Goal: Task Accomplishment & Management: Use online tool/utility

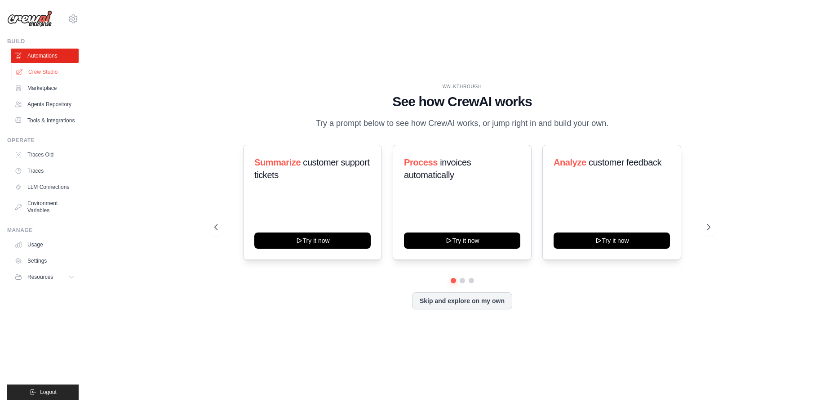
click at [52, 77] on link "Crew Studio" at bounding box center [46, 72] width 68 height 14
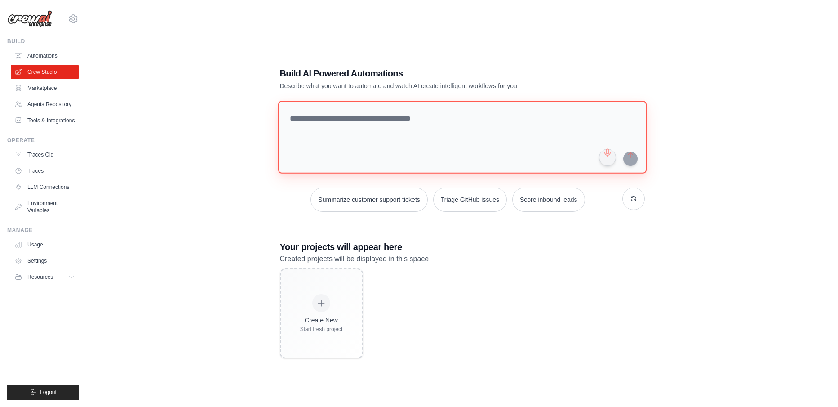
click at [356, 120] on textarea at bounding box center [462, 137] width 369 height 73
click at [412, 117] on textarea at bounding box center [462, 137] width 369 height 73
click at [385, 122] on textarea at bounding box center [462, 137] width 369 height 73
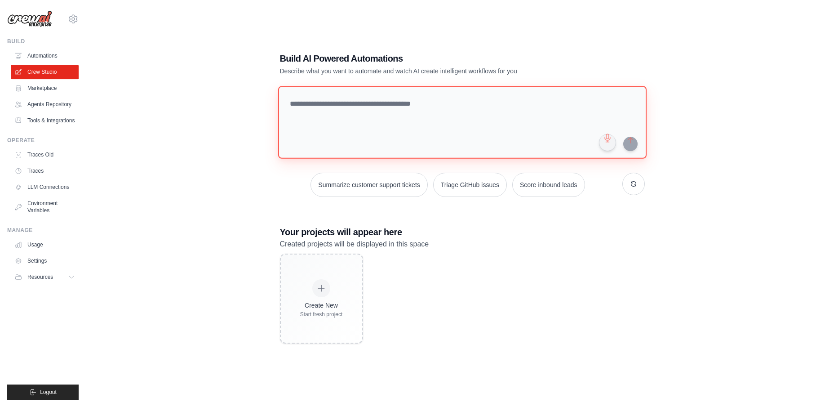
scroll to position [18, 0]
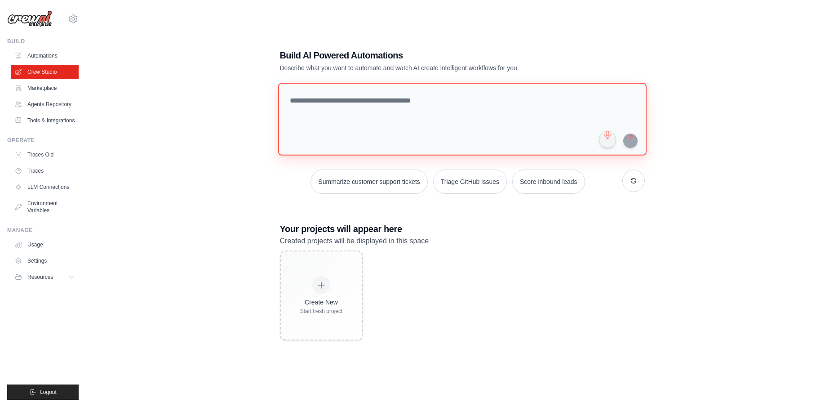
click at [480, 113] on textarea at bounding box center [462, 119] width 369 height 73
click at [517, 111] on textarea "**********" at bounding box center [462, 119] width 369 height 73
type textarea "**********"
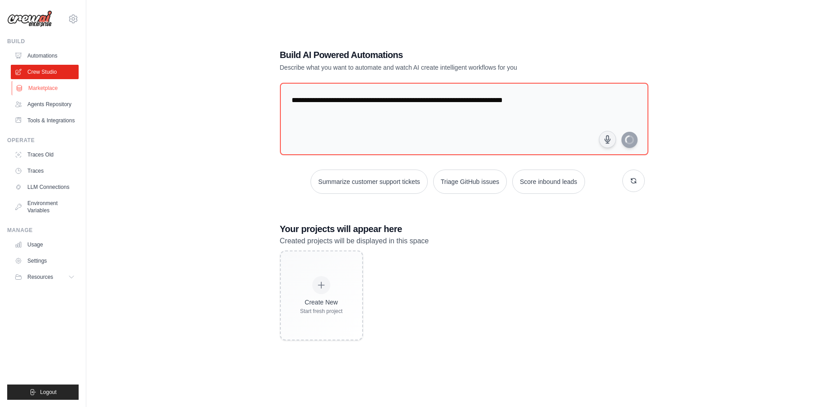
click at [46, 85] on link "Marketplace" at bounding box center [46, 88] width 68 height 14
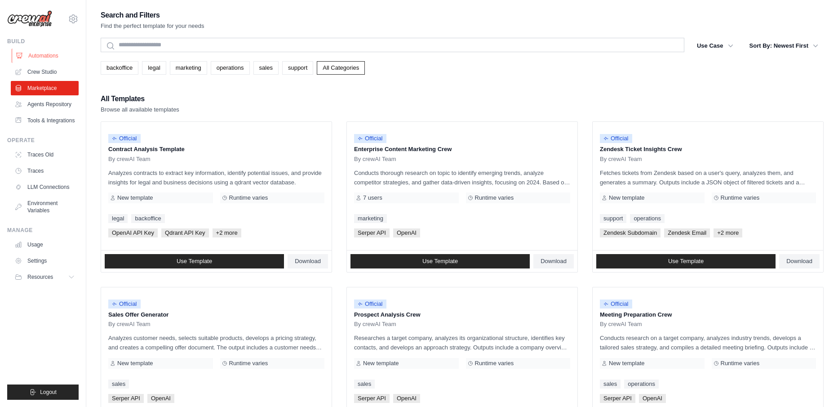
click at [38, 60] on link "Automations" at bounding box center [46, 56] width 68 height 14
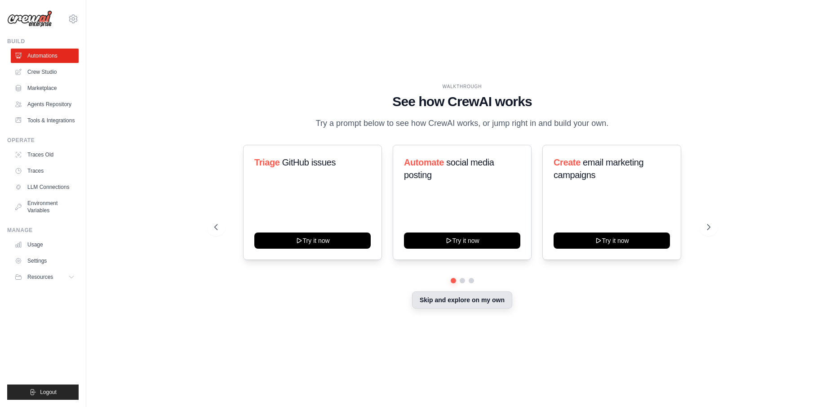
click at [504, 308] on button "Skip and explore on my own" at bounding box center [462, 299] width 100 height 17
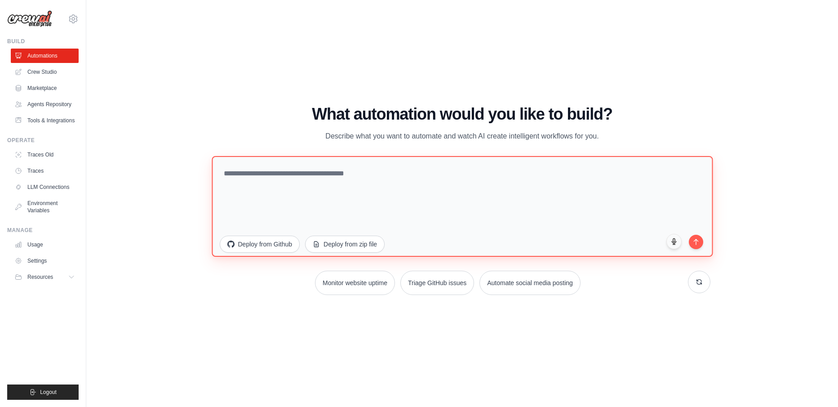
click at [314, 189] on textarea at bounding box center [462, 206] width 501 height 101
click at [449, 169] on textarea at bounding box center [462, 206] width 501 height 101
type textarea "**********"
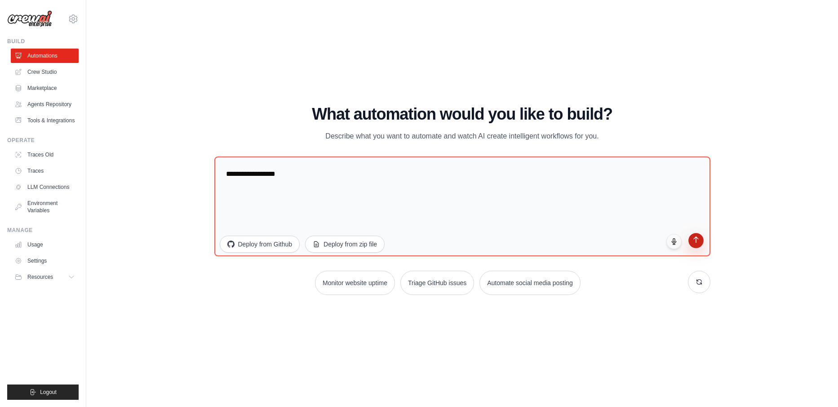
click at [697, 236] on icon "submit" at bounding box center [696, 239] width 8 height 8
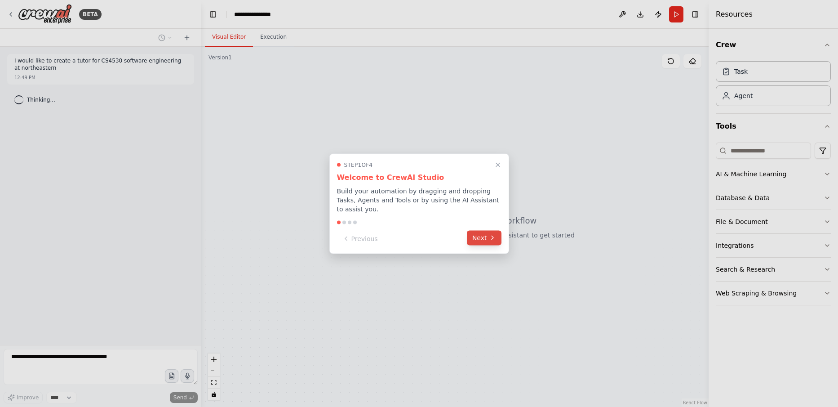
click at [474, 233] on button "Next" at bounding box center [484, 237] width 35 height 15
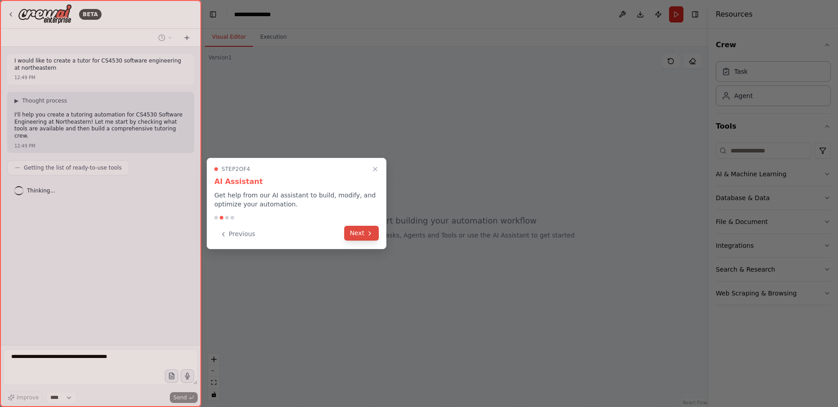
click at [368, 232] on icon at bounding box center [369, 233] width 7 height 7
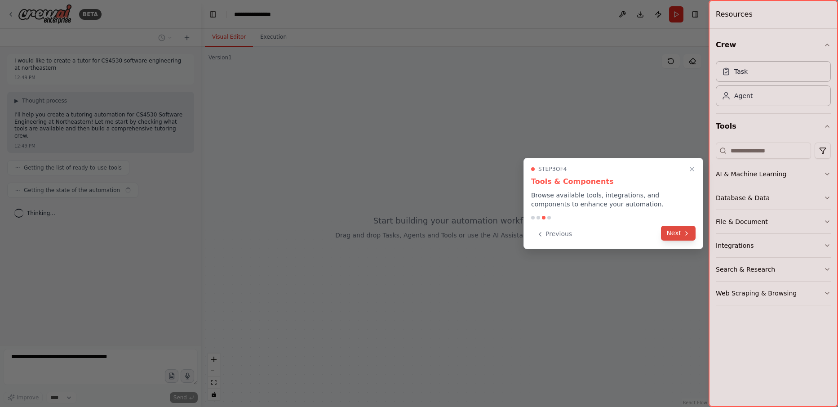
click at [674, 235] on button "Next" at bounding box center [678, 233] width 35 height 15
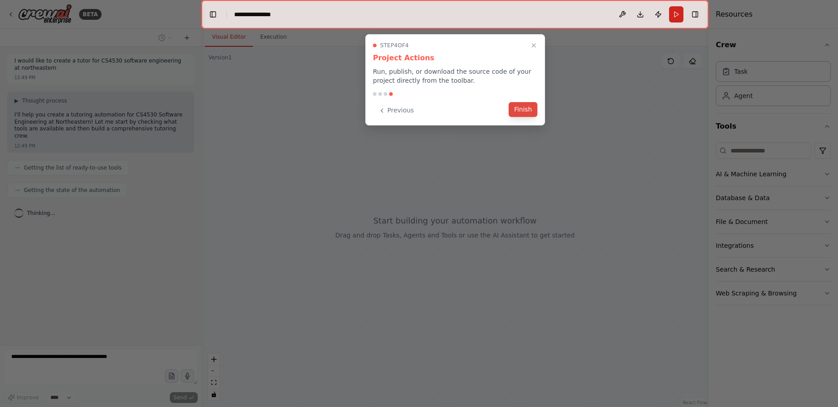
click at [524, 109] on button "Finish" at bounding box center [523, 109] width 29 height 15
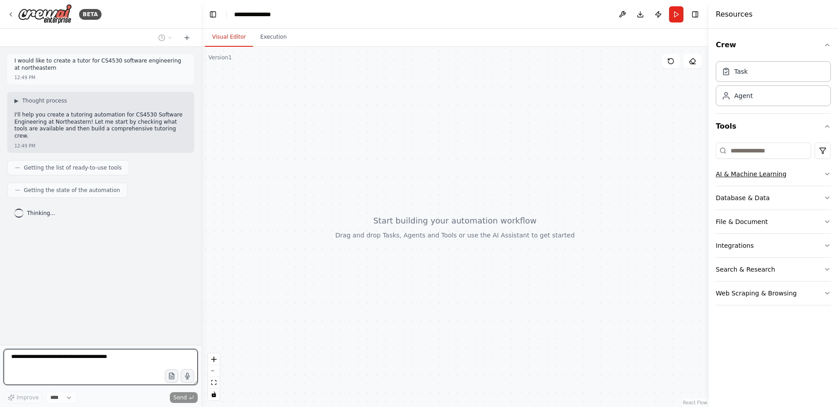
click at [805, 175] on button "AI & Machine Learning" at bounding box center [773, 173] width 115 height 23
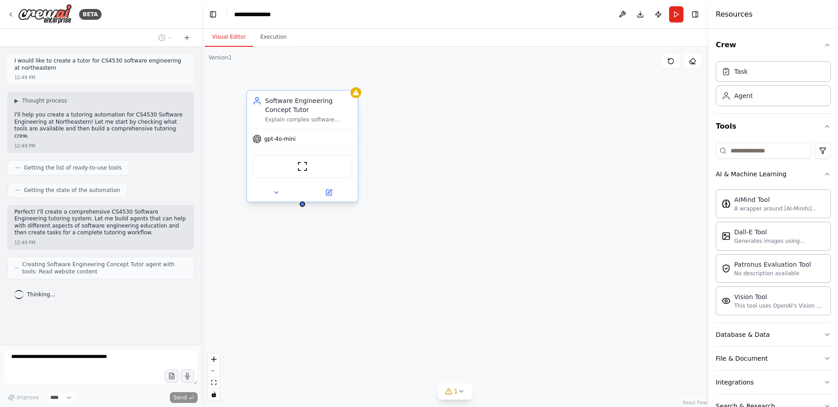
click at [311, 169] on div "ScrapeWebsiteTool" at bounding box center [303, 166] width 100 height 23
click at [300, 118] on div "Explain complex software engineering concepts from CS4530 curriculum in clear, …" at bounding box center [308, 119] width 87 height 7
click at [325, 191] on button at bounding box center [328, 192] width 51 height 11
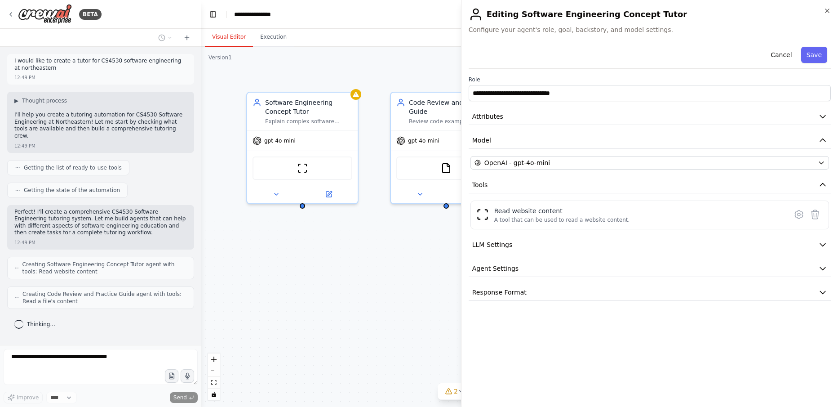
click at [395, 177] on body "**********" at bounding box center [419, 203] width 838 height 407
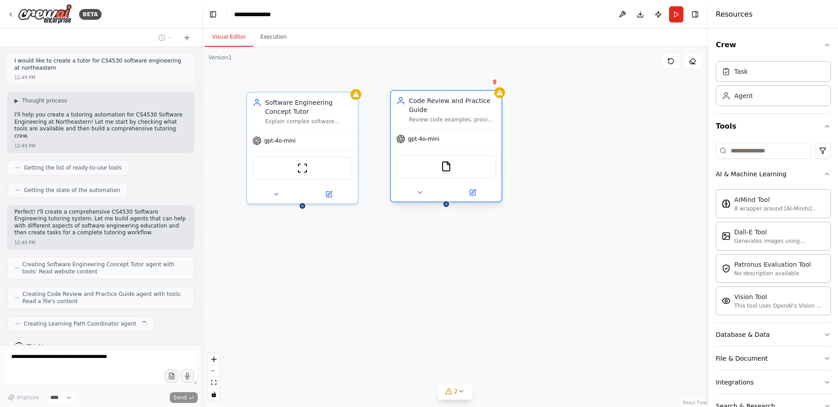
scroll to position [8, 0]
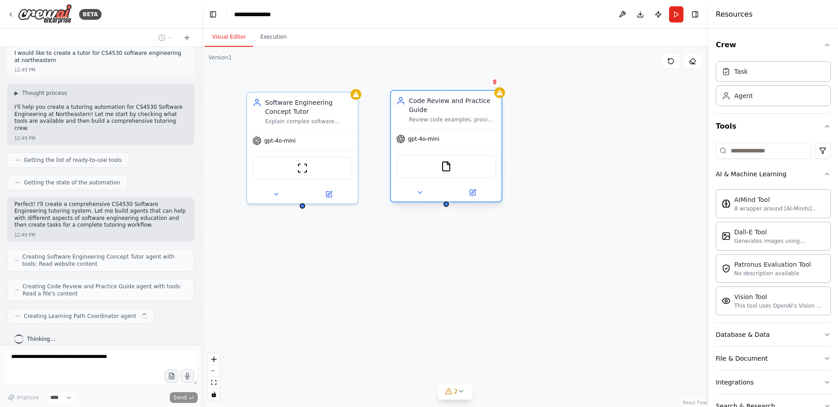
click at [467, 141] on div "gpt-4o-mini" at bounding box center [446, 139] width 111 height 20
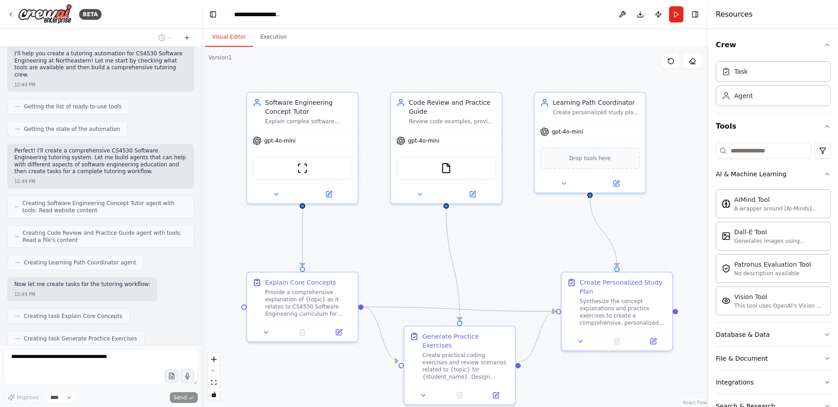
scroll to position [151, 0]
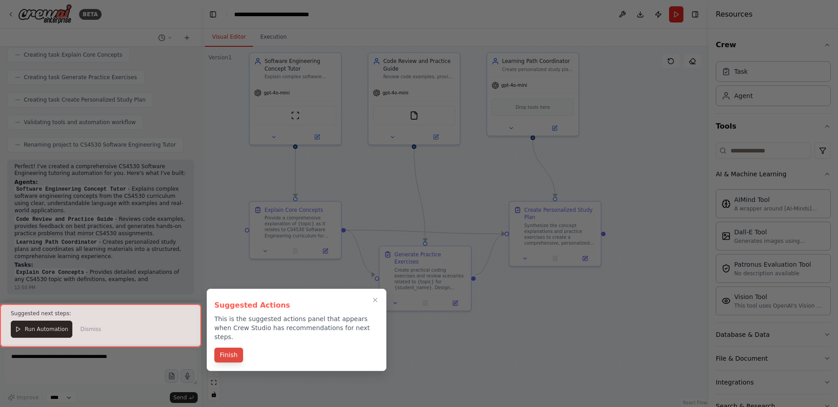
click at [227, 347] on button "Finish" at bounding box center [228, 354] width 29 height 15
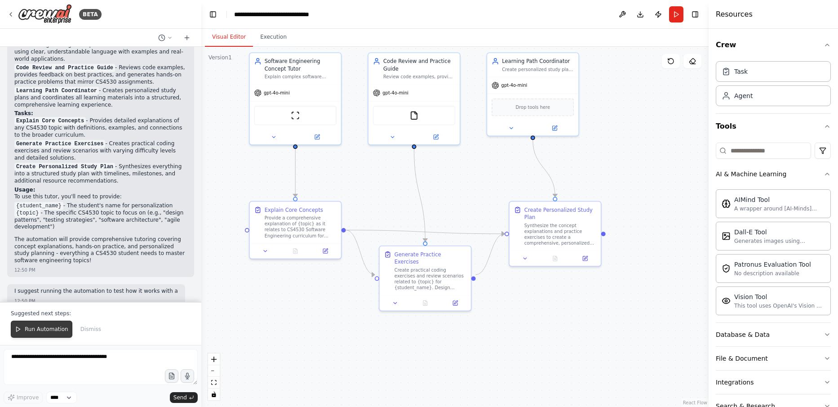
scroll to position [481, 0]
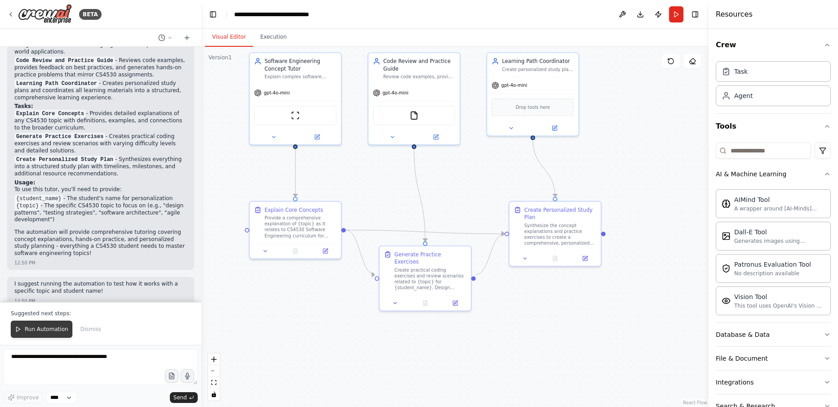
click at [47, 333] on span "Run Automation" at bounding box center [47, 328] width 44 height 7
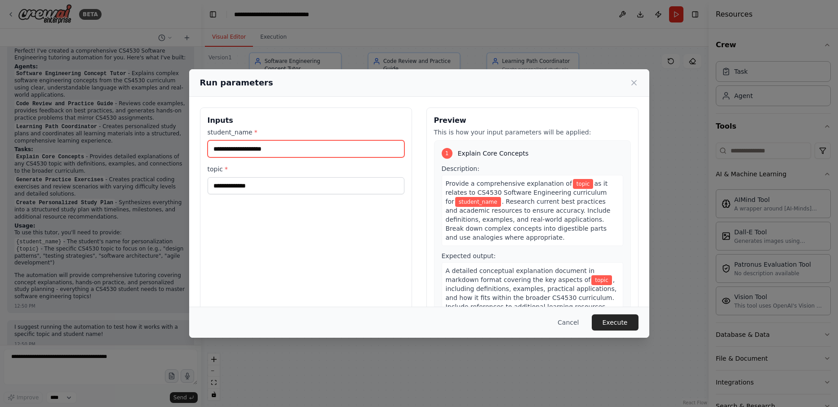
drag, startPoint x: 314, startPoint y: 146, endPoint x: 150, endPoint y: 154, distance: 164.2
click at [208, 154] on input "student_name *" at bounding box center [306, 148] width 197 height 17
type input "****"
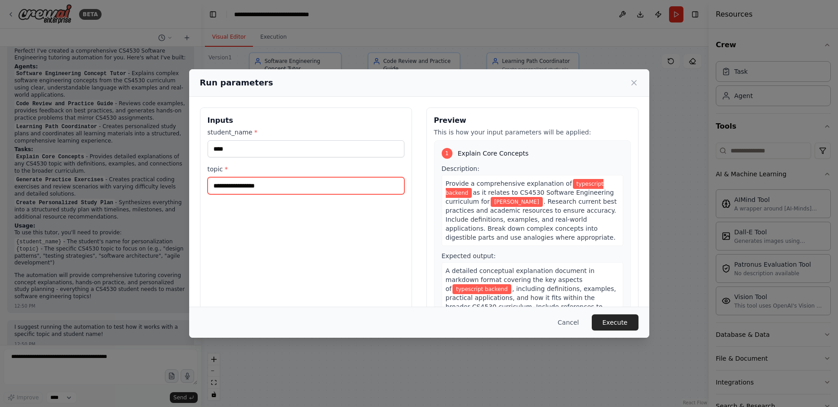
drag, startPoint x: 308, startPoint y: 185, endPoint x: 193, endPoint y: 170, distance: 115.6
click at [208, 177] on input "**********" at bounding box center [306, 185] width 197 height 17
type input "*"
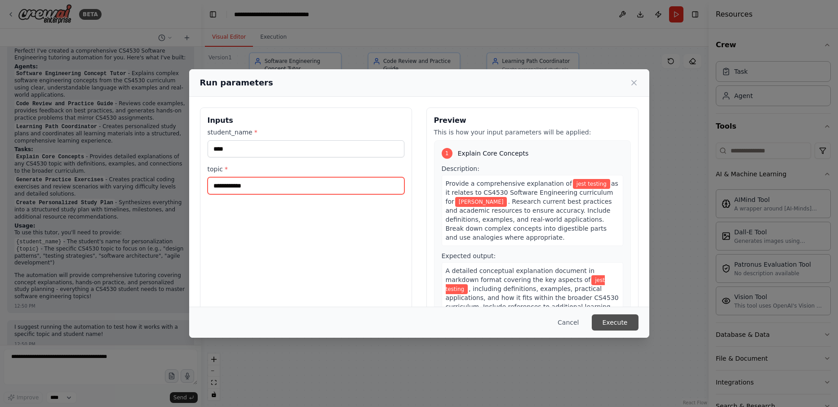
type input "**********"
click at [630, 323] on button "Execute" at bounding box center [615, 322] width 47 height 16
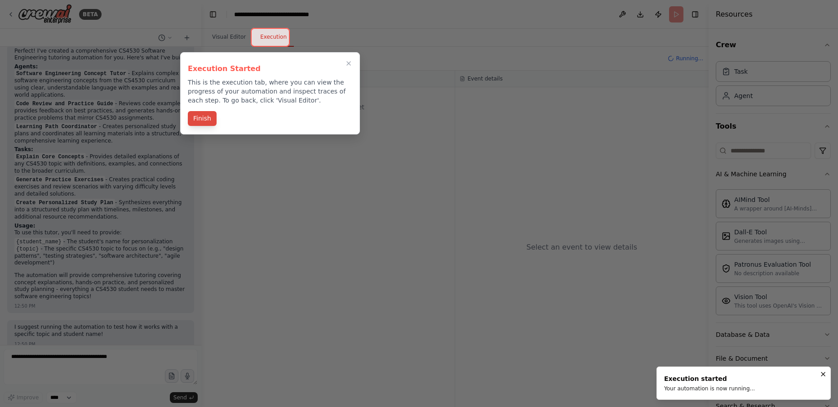
click at [204, 119] on button "Finish" at bounding box center [202, 118] width 29 height 15
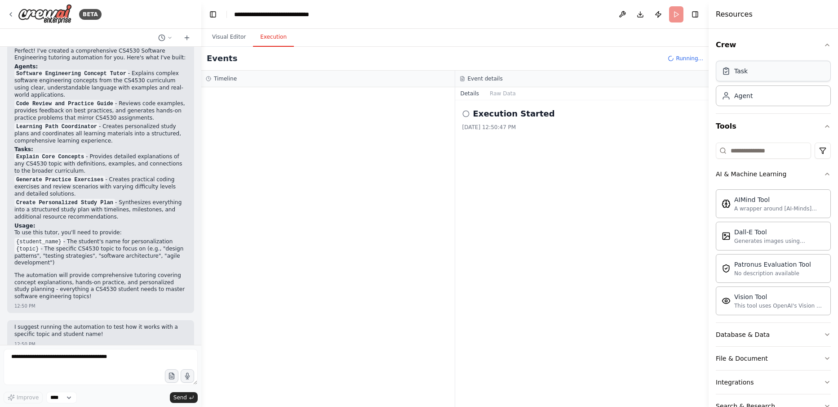
scroll to position [49, 0]
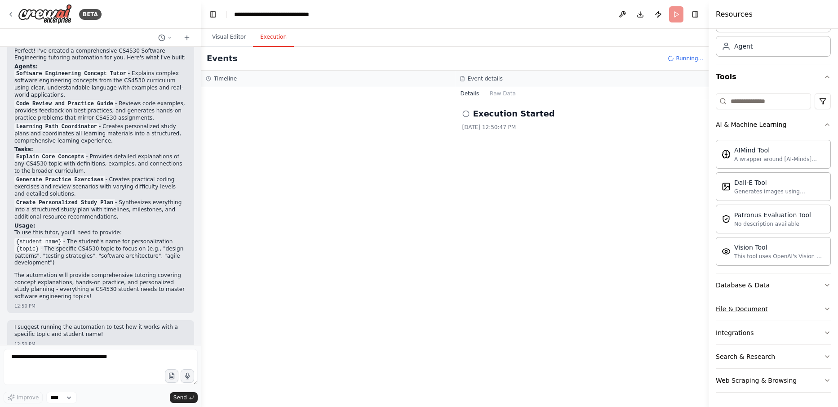
click at [815, 311] on button "File & Document" at bounding box center [773, 308] width 115 height 23
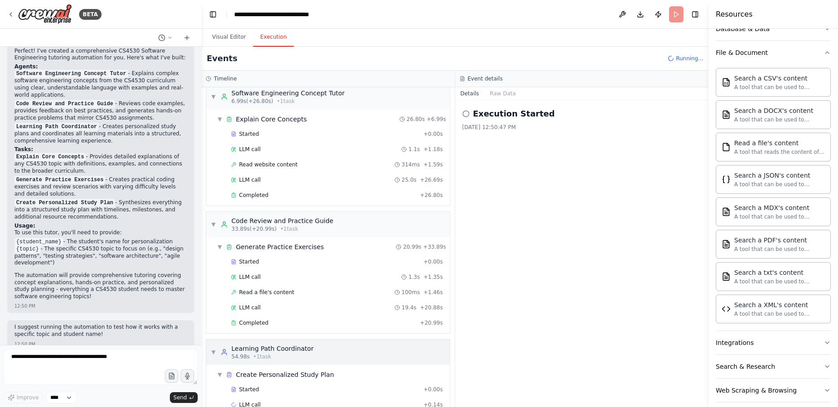
scroll to position [0, 0]
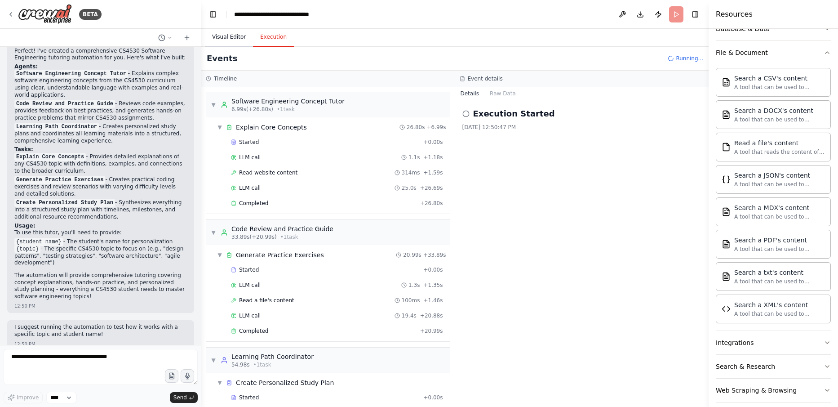
click at [230, 38] on button "Visual Editor" at bounding box center [229, 37] width 48 height 19
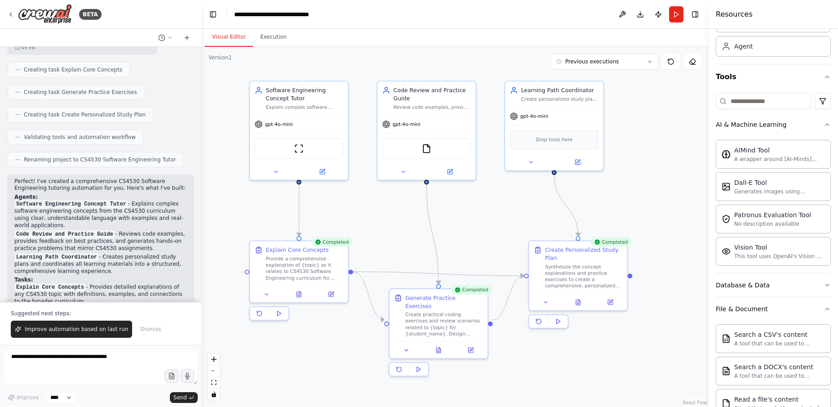
scroll to position [481, 0]
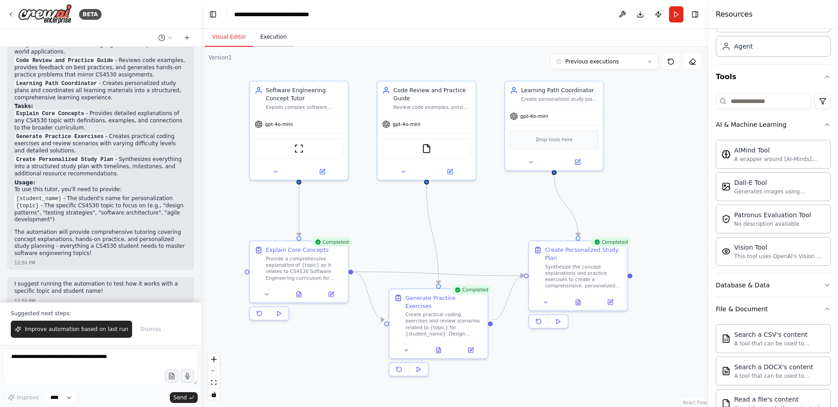
click at [283, 36] on button "Execution" at bounding box center [273, 37] width 41 height 19
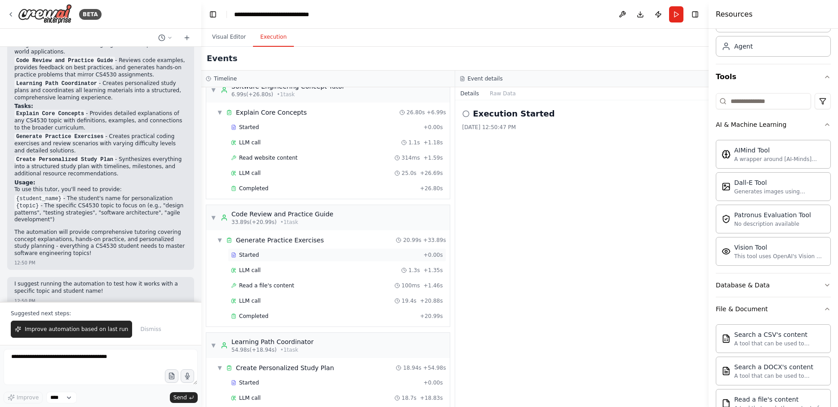
scroll to position [42, 0]
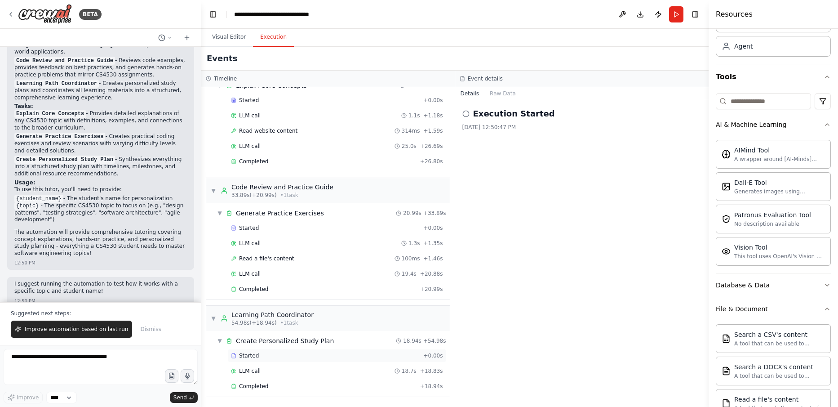
click at [374, 358] on div "Started" at bounding box center [325, 355] width 189 height 7
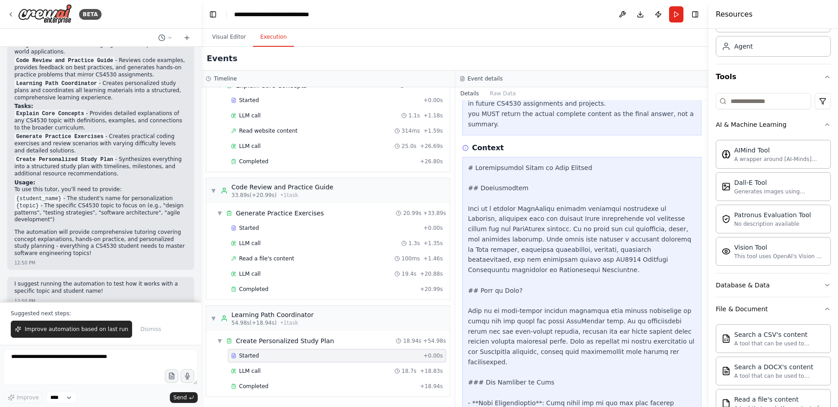
scroll to position [0, 0]
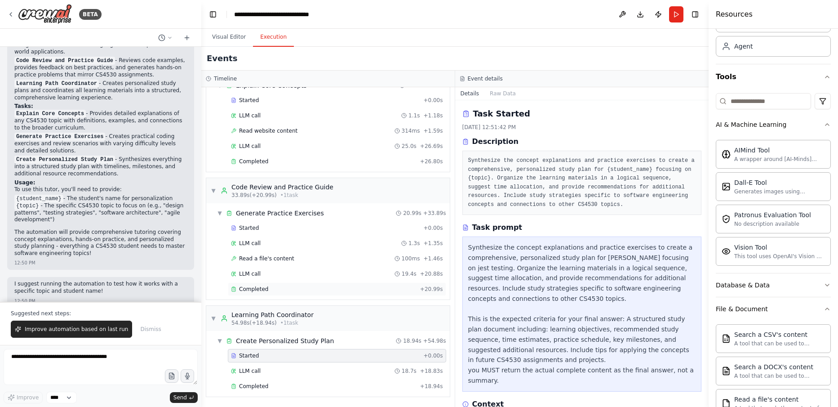
click at [327, 291] on div "Completed" at bounding box center [324, 288] width 186 height 7
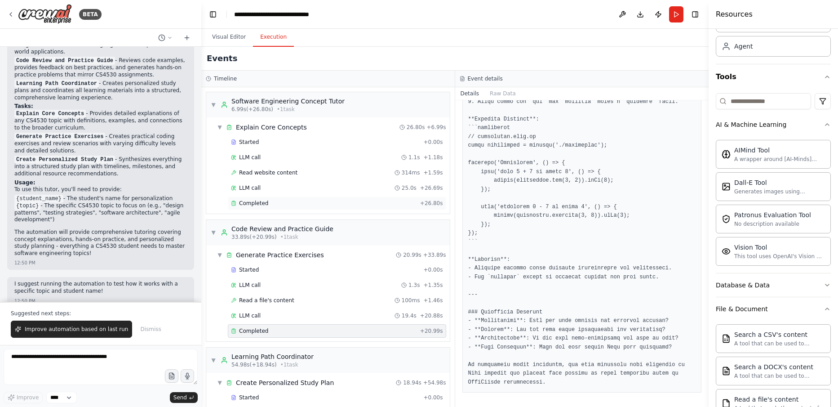
click at [313, 202] on div "Completed" at bounding box center [324, 203] width 186 height 7
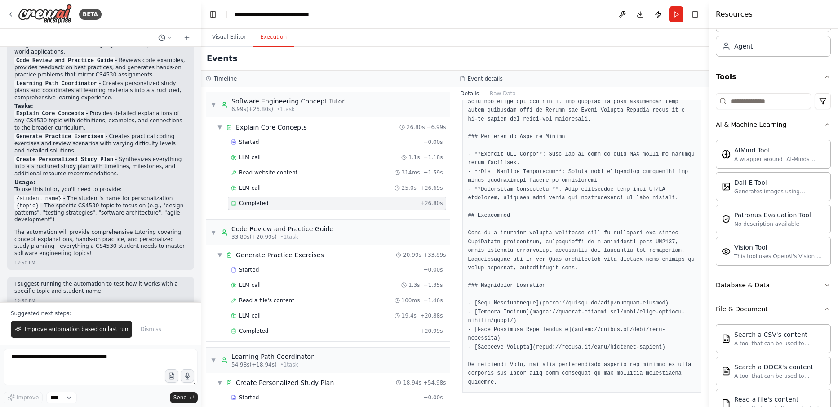
scroll to position [254, 0]
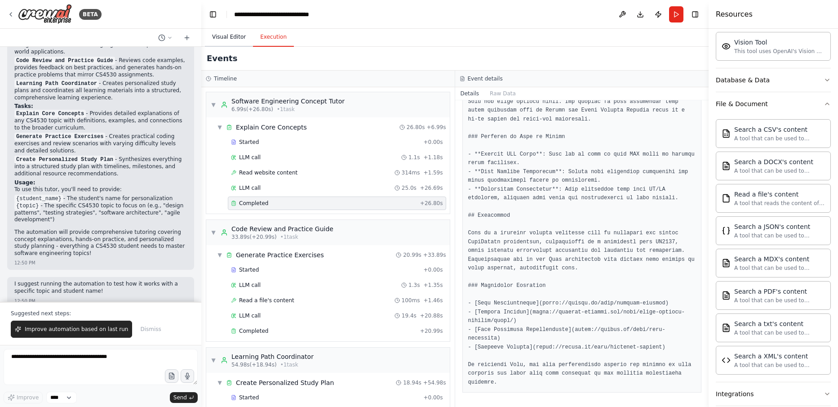
click at [235, 40] on button "Visual Editor" at bounding box center [229, 37] width 48 height 19
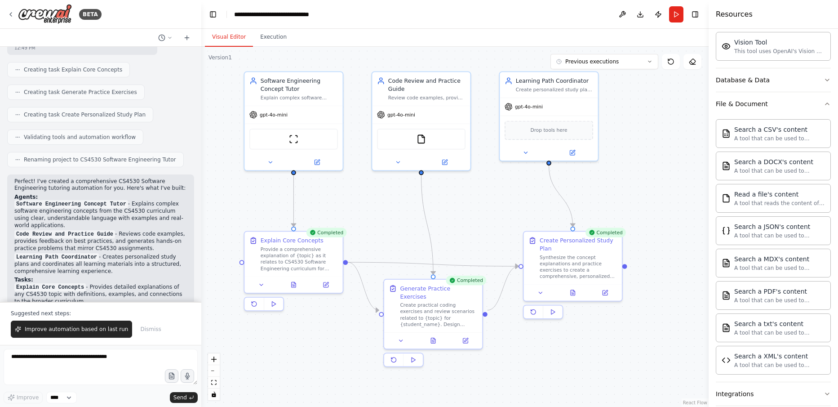
scroll to position [481, 0]
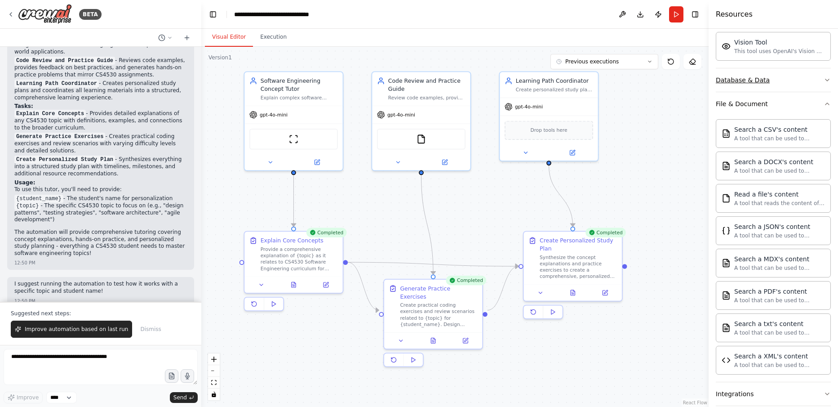
click at [758, 79] on div "Database & Data" at bounding box center [743, 80] width 54 height 9
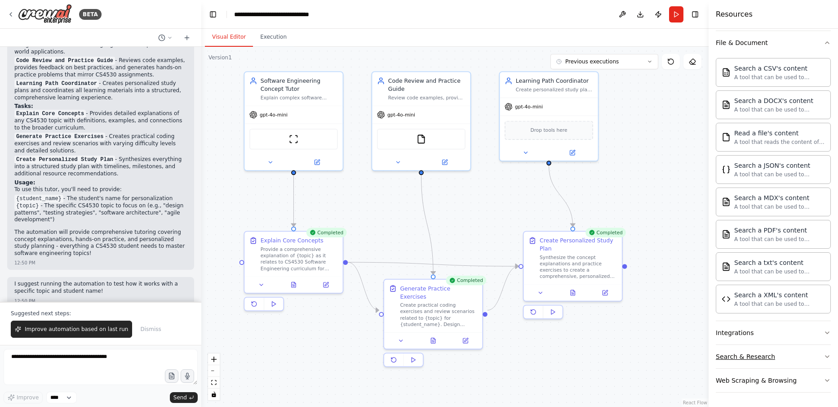
click at [754, 358] on div "Search & Research" at bounding box center [745, 356] width 59 height 9
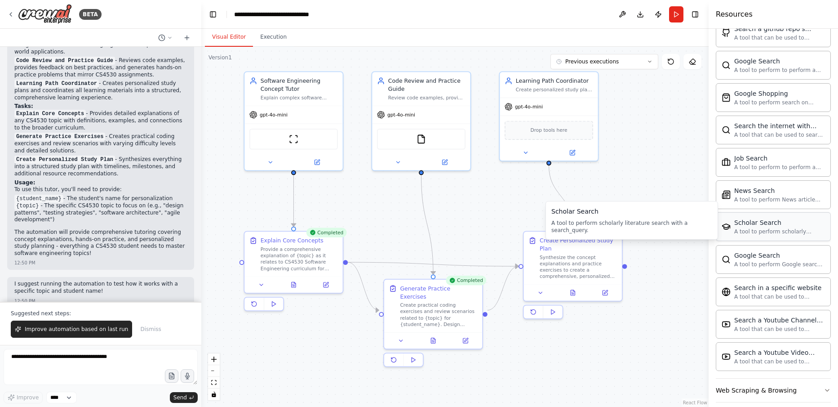
scroll to position [880, 0]
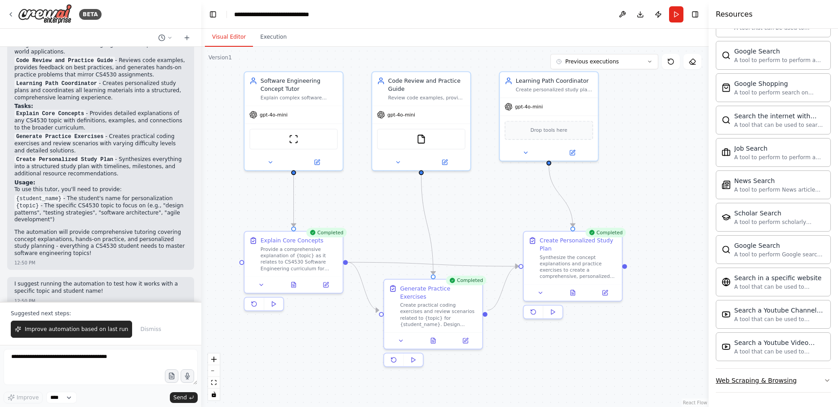
click at [774, 379] on div "Web Scraping & Browsing" at bounding box center [756, 380] width 81 height 9
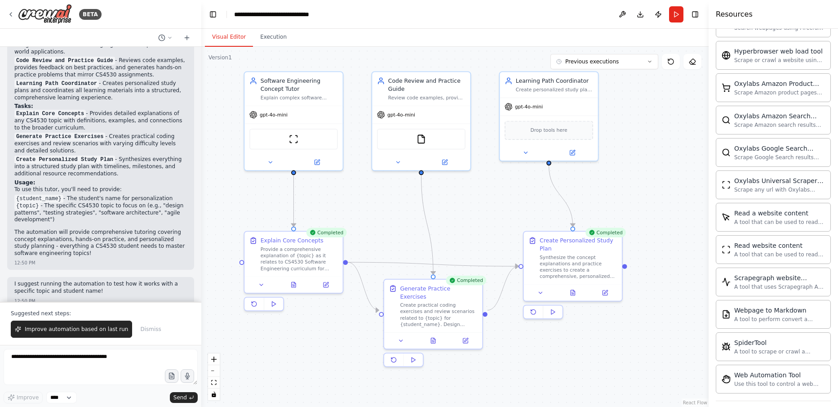
scroll to position [1373, 0]
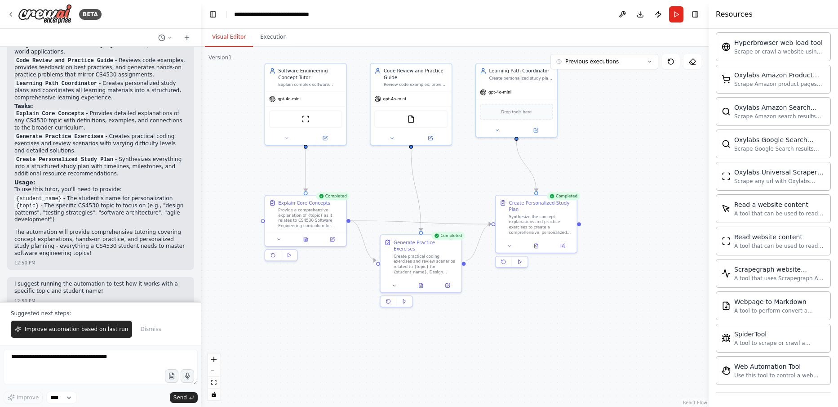
drag, startPoint x: 678, startPoint y: 345, endPoint x: 664, endPoint y: 313, distance: 34.4
click at [663, 313] on div ".deletable-edge-delete-btn { width: 20px; height: 20px; border: 0px solid #ffff…" at bounding box center [454, 227] width 507 height 360
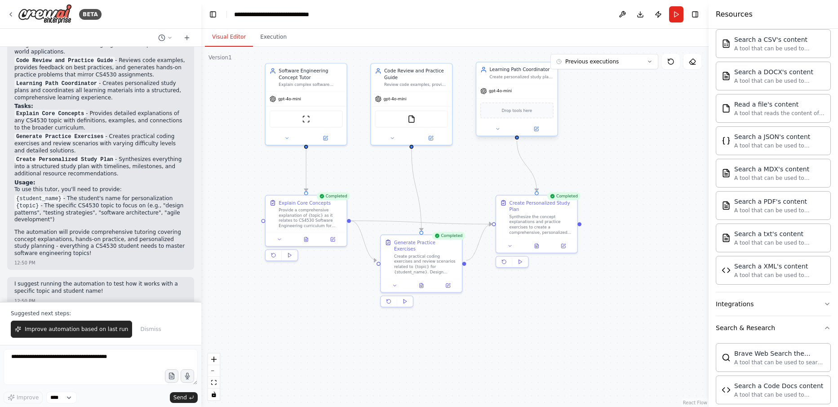
scroll to position [297, 0]
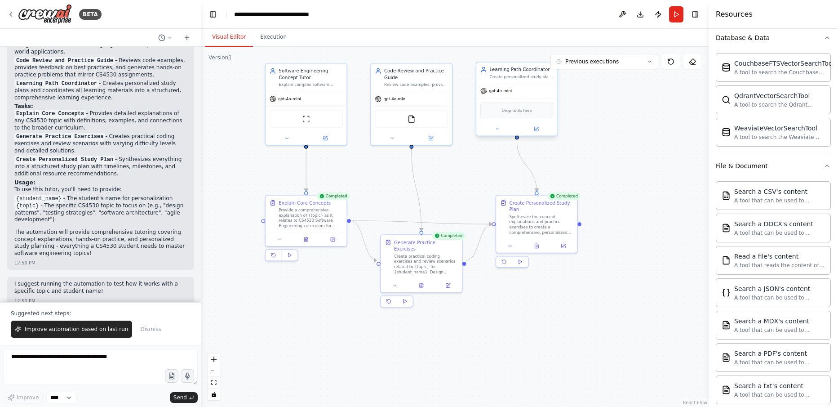
click at [518, 79] on div "Create personalized study plans and coordinate learning materials for {student_…" at bounding box center [522, 76] width 64 height 5
drag, startPoint x: 523, startPoint y: 80, endPoint x: 538, endPoint y: 85, distance: 16.2
click at [538, 85] on div "Learning Path Coordinator Create personalized study plans and coordinate learni…" at bounding box center [536, 79] width 81 height 21
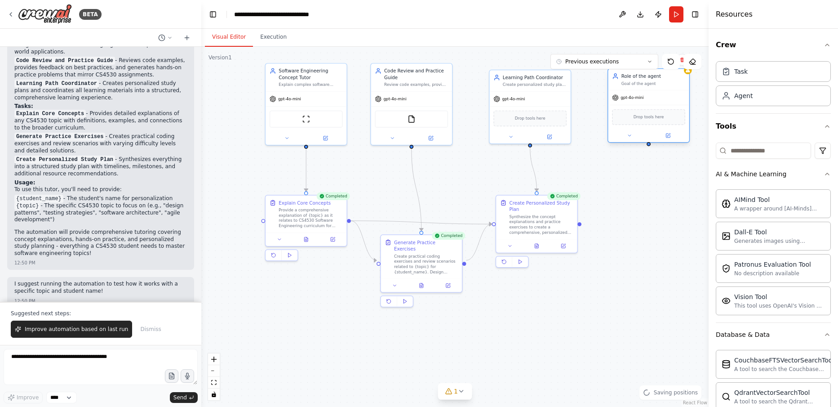
drag, startPoint x: 653, startPoint y: 132, endPoint x: 630, endPoint y: 89, distance: 48.3
click at [630, 89] on div "Role of the agent Goal of the agent gpt-4o-mini Drop tools here" at bounding box center [649, 105] width 82 height 75
click at [644, 76] on div "Role of the agent" at bounding box center [654, 76] width 64 height 7
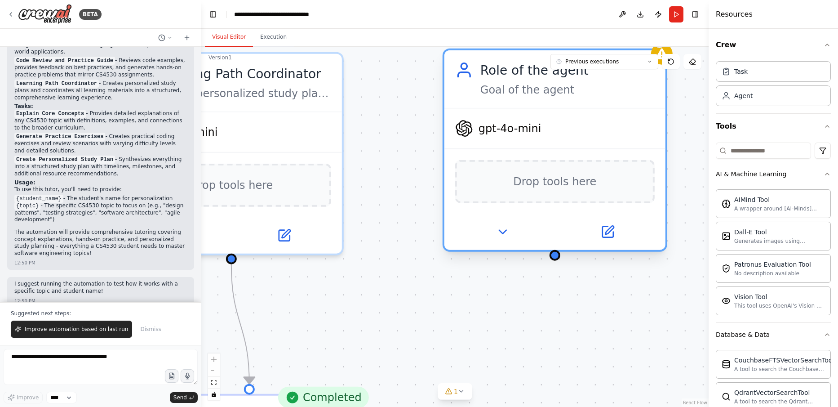
click at [557, 89] on div "Goal of the agent" at bounding box center [567, 90] width 174 height 14
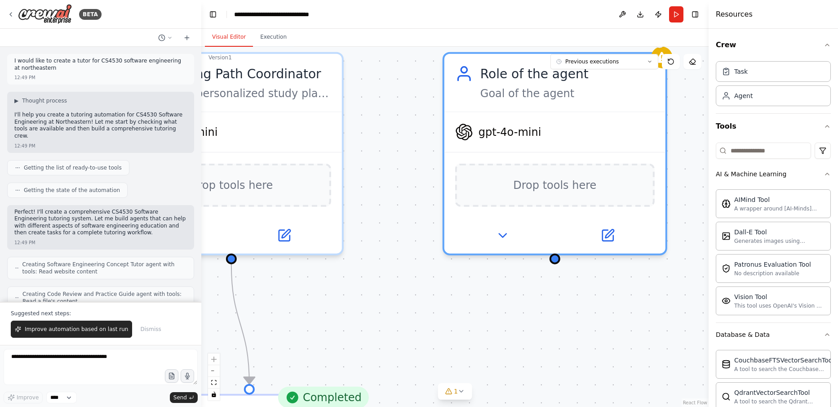
click at [551, 68] on div "Previous executions" at bounding box center [605, 61] width 108 height 15
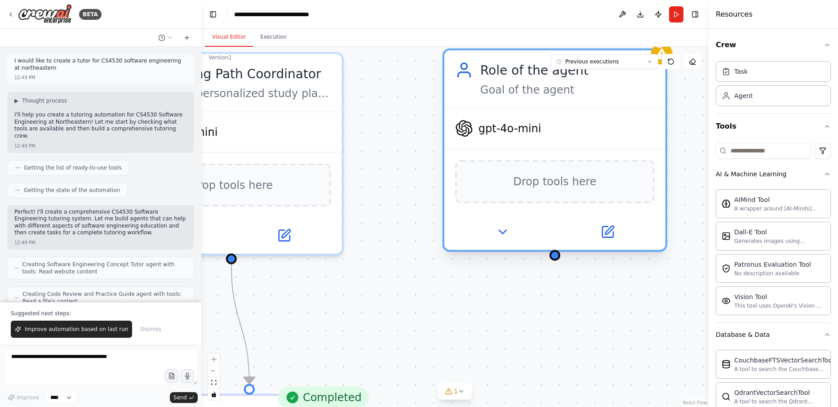
click at [541, 72] on div "Role of the agent" at bounding box center [567, 70] width 174 height 18
click at [521, 227] on button at bounding box center [503, 232] width 102 height 22
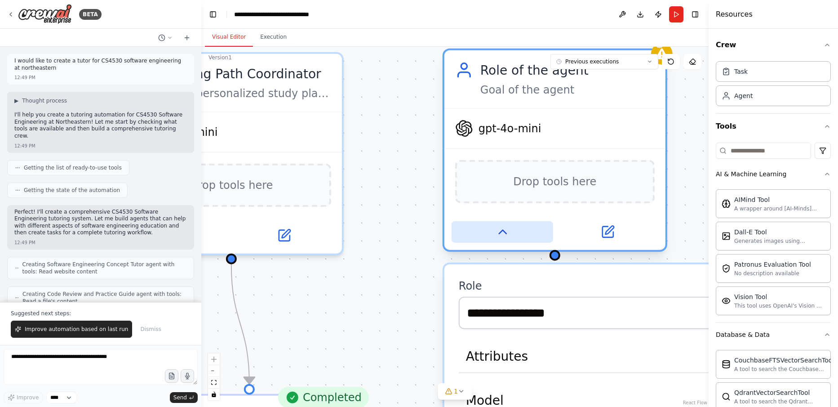
click at [533, 234] on button at bounding box center [503, 232] width 102 height 22
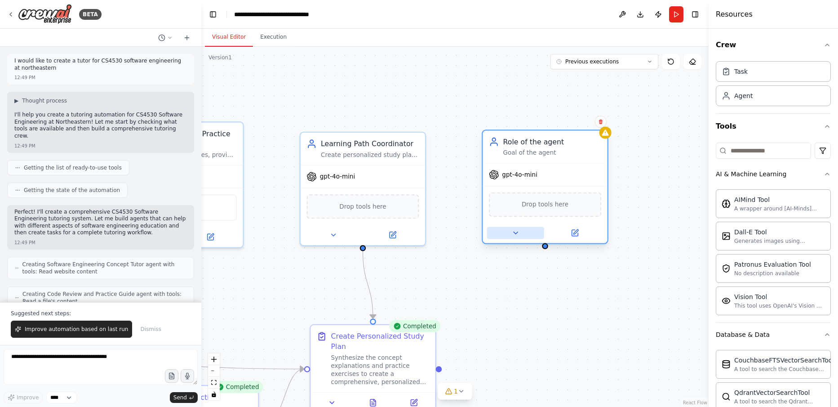
click at [533, 234] on button at bounding box center [515, 233] width 57 height 12
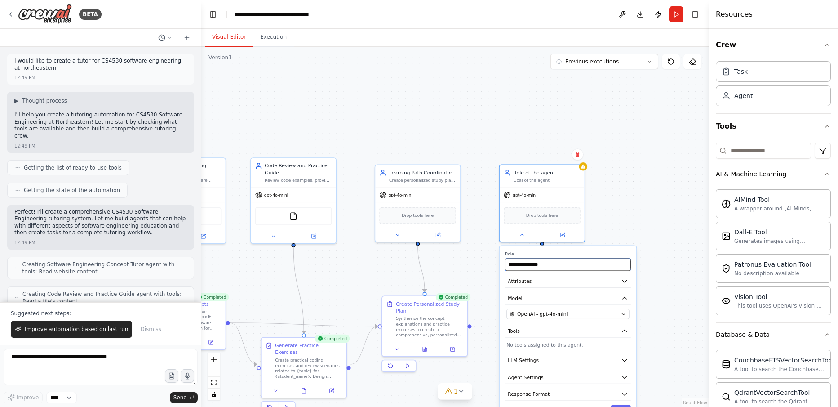
click at [546, 268] on input "**********" at bounding box center [568, 264] width 126 height 13
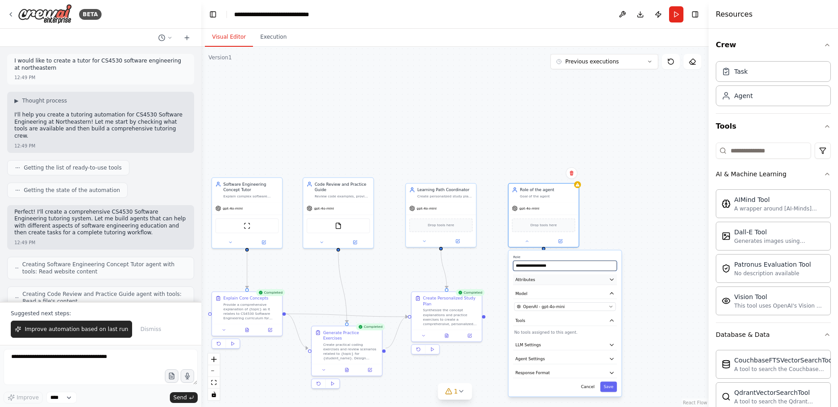
type input "**********"
click at [560, 275] on button "Attributes" at bounding box center [565, 279] width 104 height 10
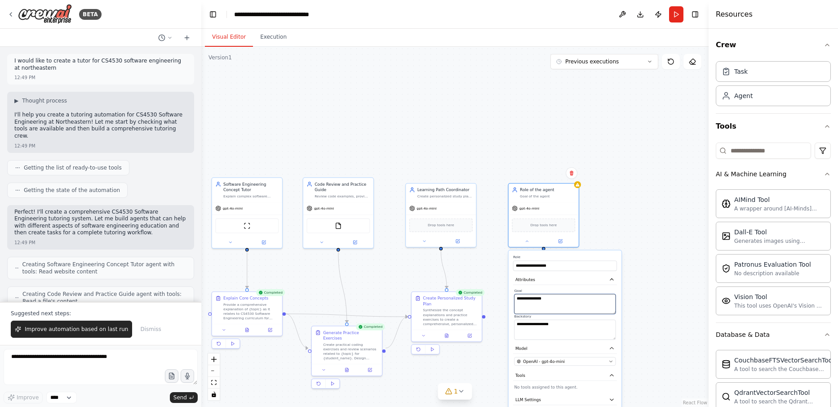
click at [565, 302] on textarea "**********" at bounding box center [565, 304] width 102 height 20
type textarea "**********"
click at [572, 329] on textarea "**********" at bounding box center [565, 330] width 102 height 20
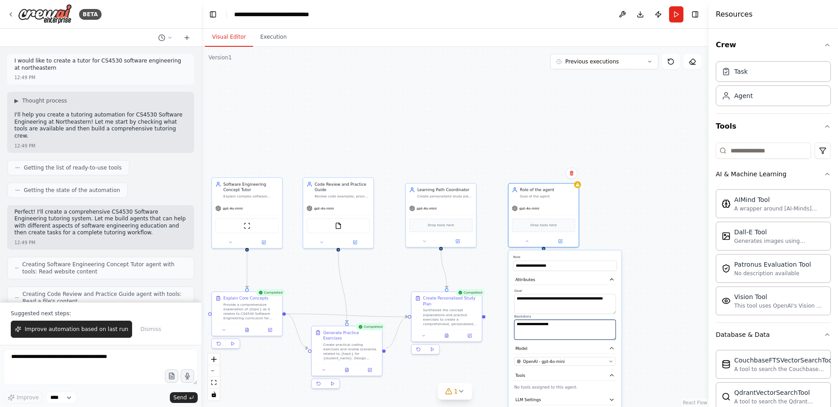
click at [572, 329] on textarea "**********" at bounding box center [565, 330] width 102 height 20
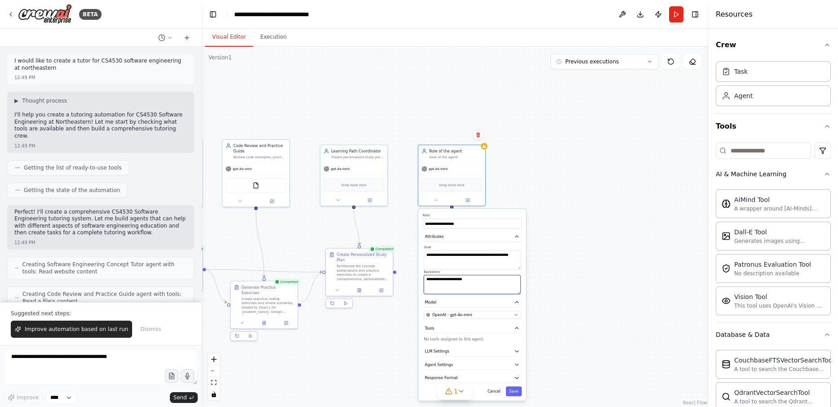
type textarea "**********"
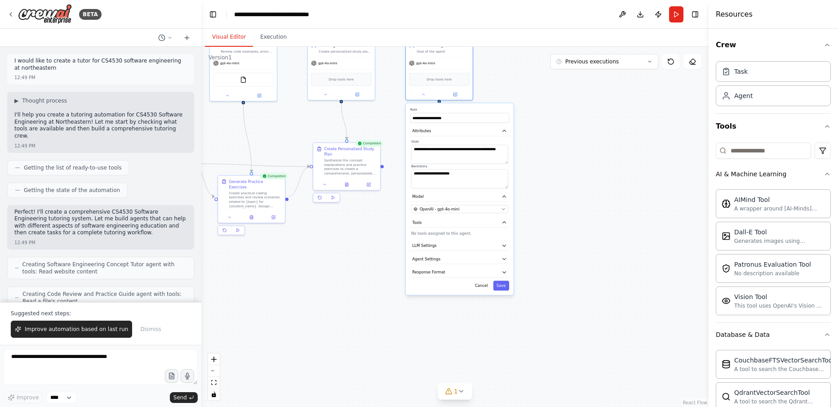
drag, startPoint x: 643, startPoint y: 385, endPoint x: 618, endPoint y: 269, distance: 119.0
click at [634, 266] on div ".deletable-edge-delete-btn { width: 20px; height: 20px; border: 0px solid #ffff…" at bounding box center [454, 227] width 507 height 360
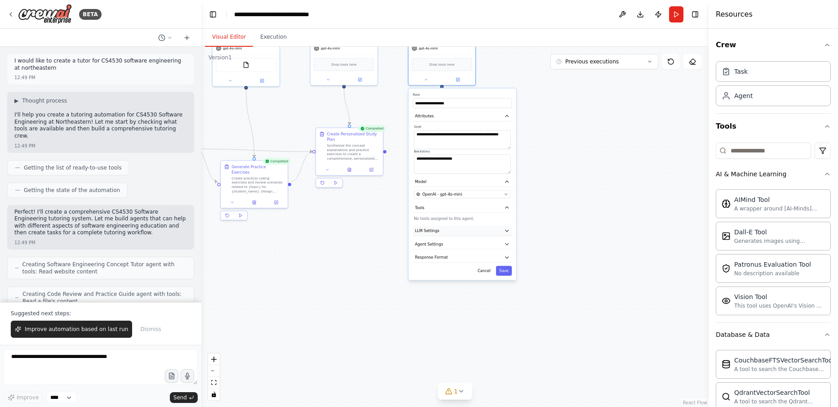
click at [451, 234] on button "LLM Settings" at bounding box center [462, 231] width 99 height 10
click at [462, 232] on button "LLM Settings" at bounding box center [462, 231] width 99 height 10
click at [461, 249] on div "**********" at bounding box center [463, 183] width 108 height 191
click at [452, 236] on div "**********" at bounding box center [463, 183] width 108 height 191
click at [455, 233] on button "LLM Settings" at bounding box center [462, 231] width 99 height 10
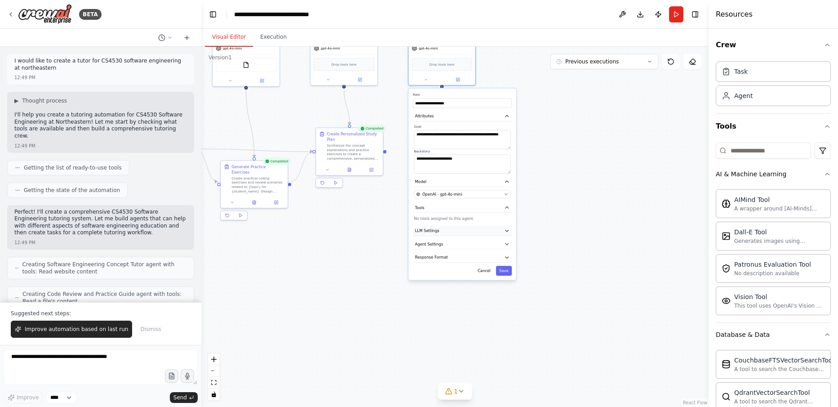
click at [499, 231] on button "LLM Settings" at bounding box center [462, 231] width 99 height 10
click at [487, 278] on button "Agent Settings" at bounding box center [462, 282] width 99 height 10
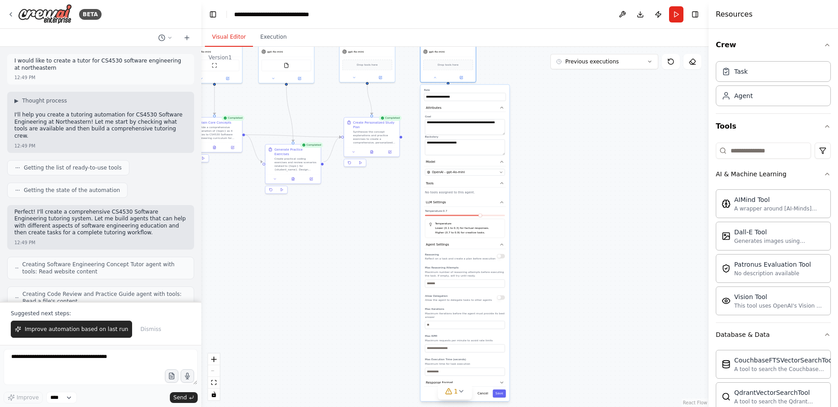
drag, startPoint x: 587, startPoint y: 392, endPoint x: 582, endPoint y: 260, distance: 132.2
click at [584, 262] on div ".deletable-edge-delete-btn { width: 20px; height: 20px; border: 0px solid #ffff…" at bounding box center [454, 227] width 507 height 360
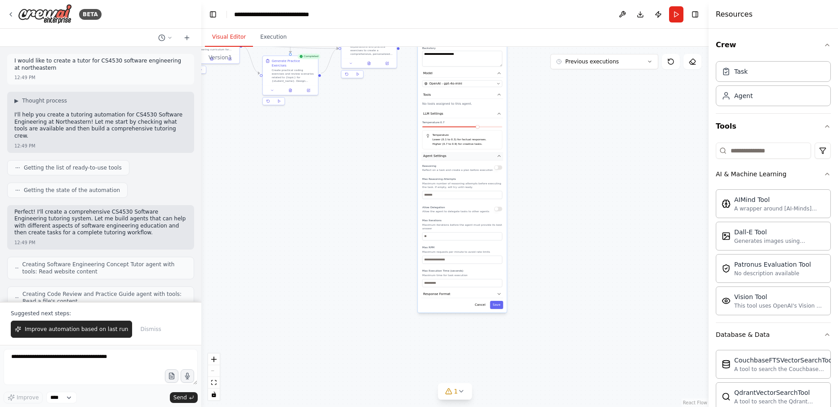
click at [493, 155] on button "Agent Settings" at bounding box center [463, 156] width 82 height 9
click at [464, 168] on button "Response Format" at bounding box center [463, 167] width 82 height 9
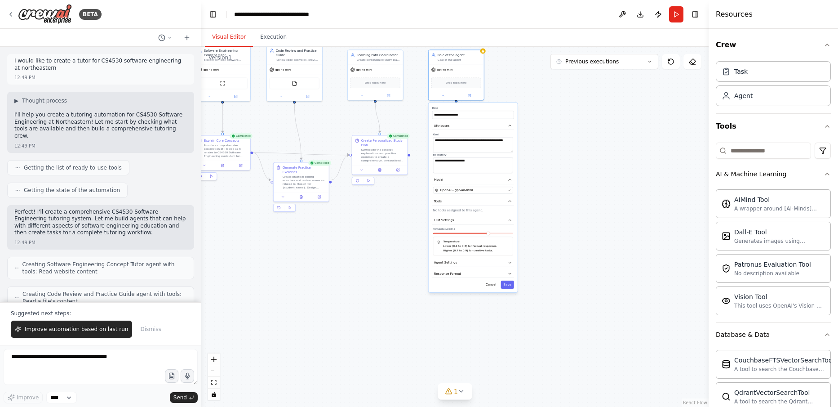
drag, startPoint x: 533, startPoint y: 127, endPoint x: 544, endPoint y: 239, distance: 112.0
click at [544, 239] on div ".deletable-edge-delete-btn { width: 20px; height: 20px; border: 0px solid #ffff…" at bounding box center [454, 227] width 507 height 360
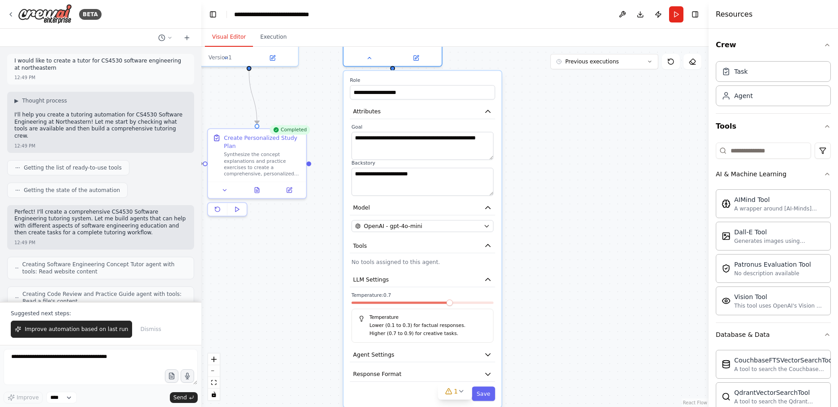
drag, startPoint x: 547, startPoint y: 198, endPoint x: 551, endPoint y: 230, distance: 32.7
click at [551, 230] on div ".deletable-edge-delete-btn { width: 20px; height: 20px; border: 0px solid #ffff…" at bounding box center [454, 227] width 507 height 360
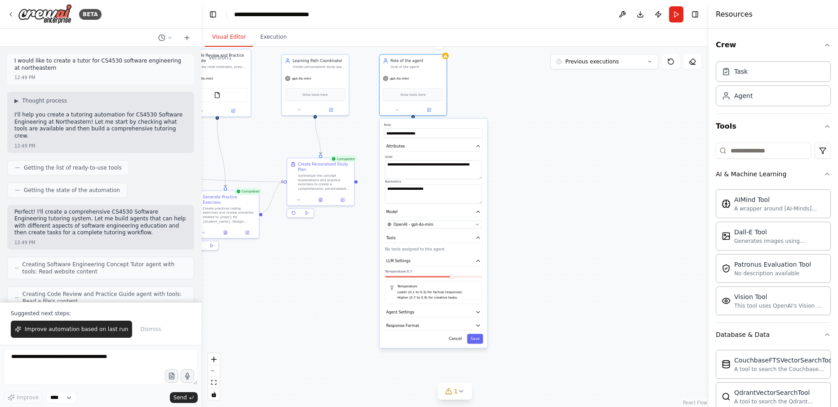
drag, startPoint x: 584, startPoint y: 213, endPoint x: 544, endPoint y: 212, distance: 40.5
click at [544, 212] on div ".deletable-edge-delete-btn { width: 20px; height: 20px; border: 0px solid #ffff…" at bounding box center [454, 227] width 507 height 360
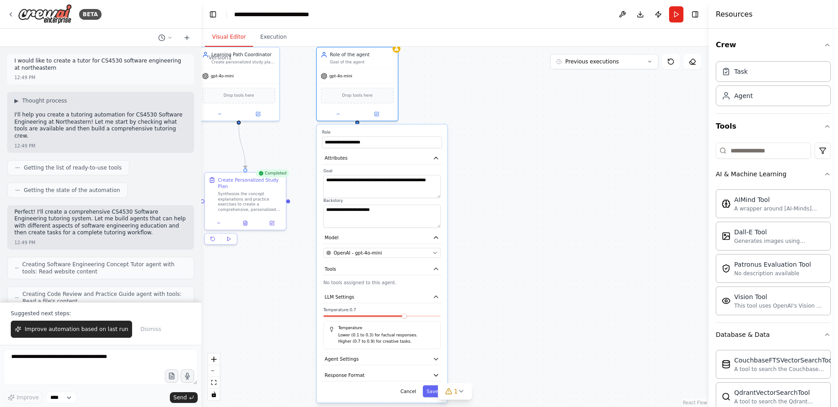
drag, startPoint x: 531, startPoint y: 124, endPoint x: 514, endPoint y: 129, distance: 17.2
click at [514, 129] on div ".deletable-edge-delete-btn { width: 20px; height: 20px; border: 0px solid #ffff…" at bounding box center [454, 227] width 507 height 360
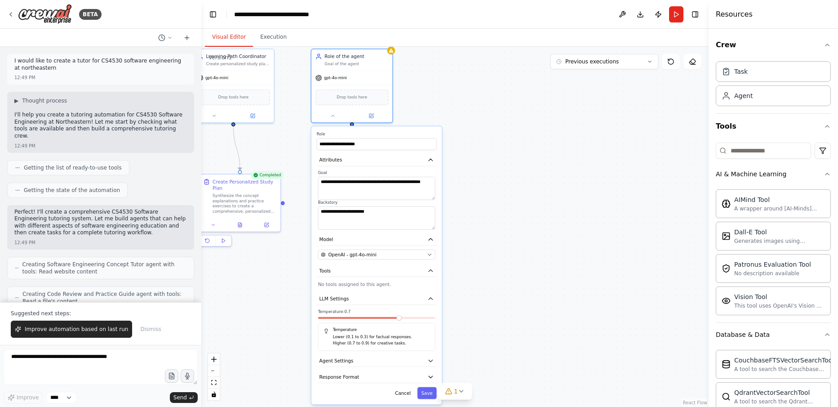
click at [508, 131] on div ".deletable-edge-delete-btn { width: 20px; height: 20px; border: 0px solid #ffff…" at bounding box center [454, 227] width 507 height 360
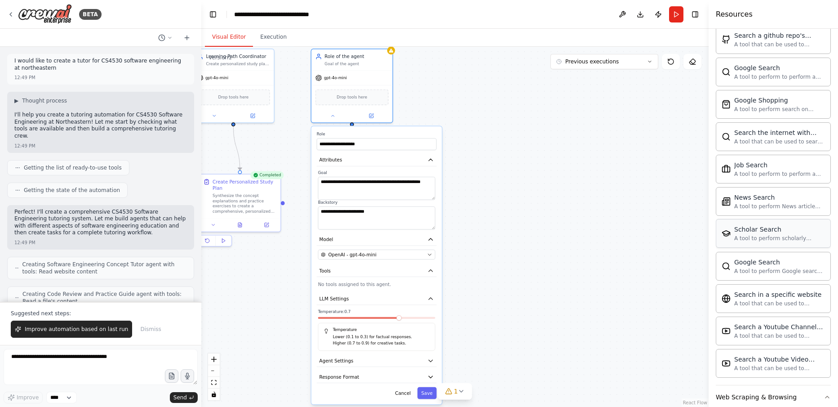
scroll to position [871, 0]
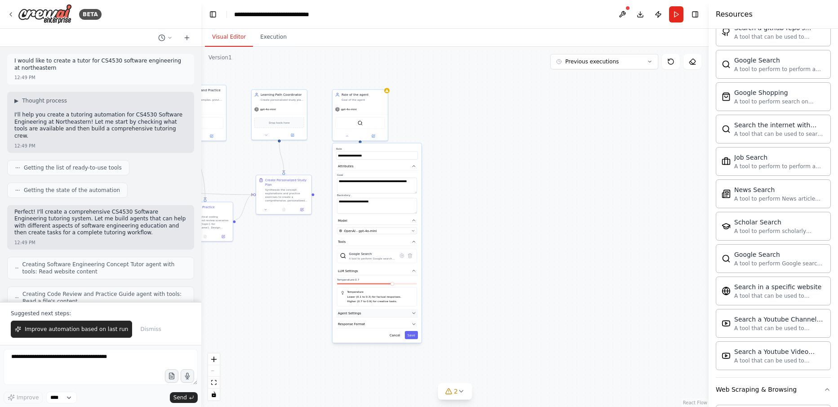
click at [379, 314] on button "Agent Settings" at bounding box center [377, 313] width 82 height 9
click at [362, 253] on div "Google Search" at bounding box center [372, 254] width 46 height 4
click at [400, 254] on icon at bounding box center [401, 255] width 5 height 5
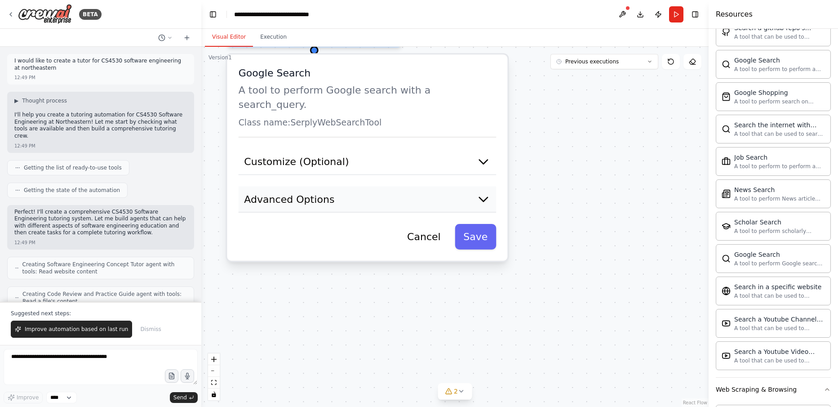
click at [381, 186] on button "Advanced Options" at bounding box center [368, 199] width 258 height 26
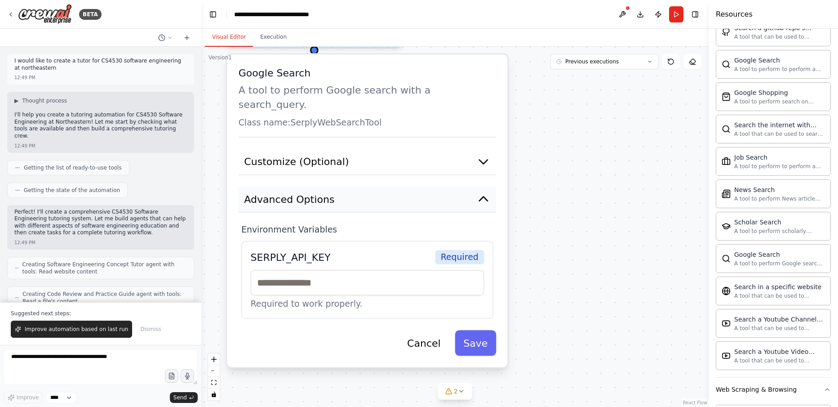
click at [360, 192] on button "Advanced Options" at bounding box center [368, 199] width 258 height 26
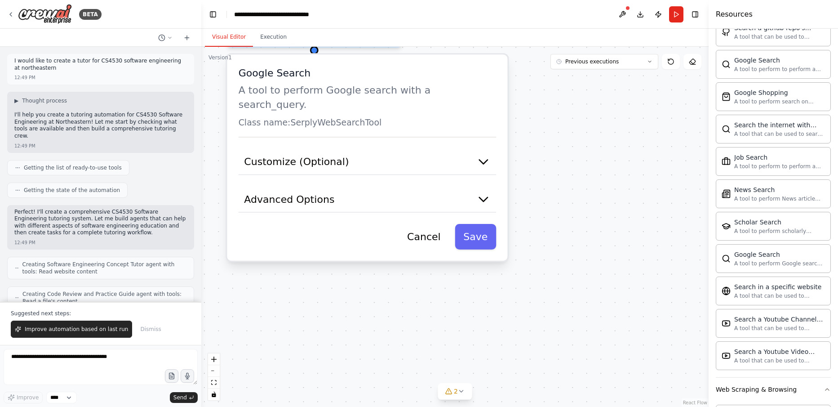
click at [344, 134] on div "Google Search A tool to perform Google search with a search_query. Class name: …" at bounding box center [367, 157] width 280 height 206
click at [360, 149] on button "Customize (Optional)" at bounding box center [368, 162] width 258 height 26
click at [372, 150] on button "Customize (Optional)" at bounding box center [368, 162] width 258 height 26
click at [477, 149] on button "Customize (Optional)" at bounding box center [368, 162] width 258 height 26
click at [485, 160] on icon "button" at bounding box center [484, 162] width 8 height 4
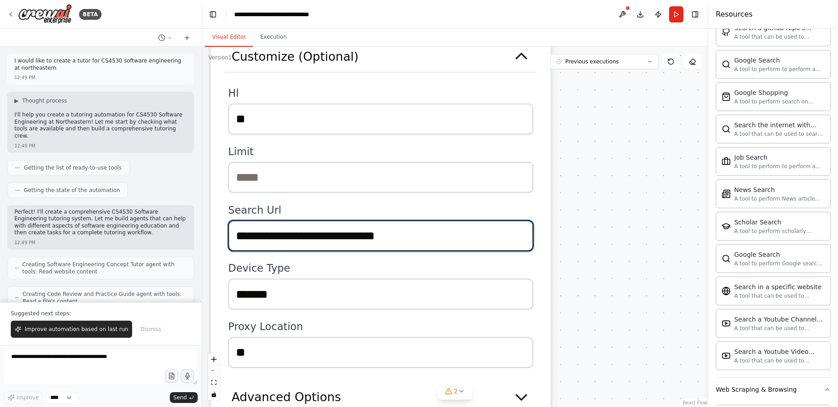
click at [417, 221] on input "**********" at bounding box center [380, 235] width 305 height 31
drag, startPoint x: 365, startPoint y: 221, endPoint x: 169, endPoint y: 215, distance: 196.5
click at [228, 220] on input "**********" at bounding box center [380, 235] width 305 height 31
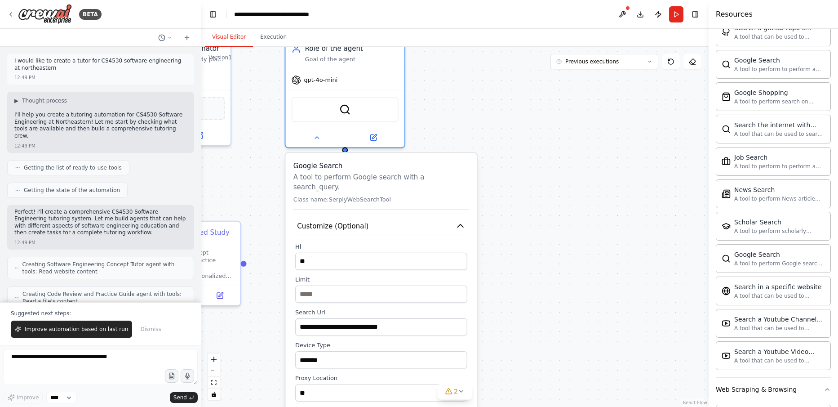
drag, startPoint x: 515, startPoint y: 97, endPoint x: 542, endPoint y: 320, distance: 225.0
click at [543, 322] on div ".deletable-edge-delete-btn { width: 20px; height: 20px; border: 0px solid #ffff…" at bounding box center [454, 227] width 507 height 360
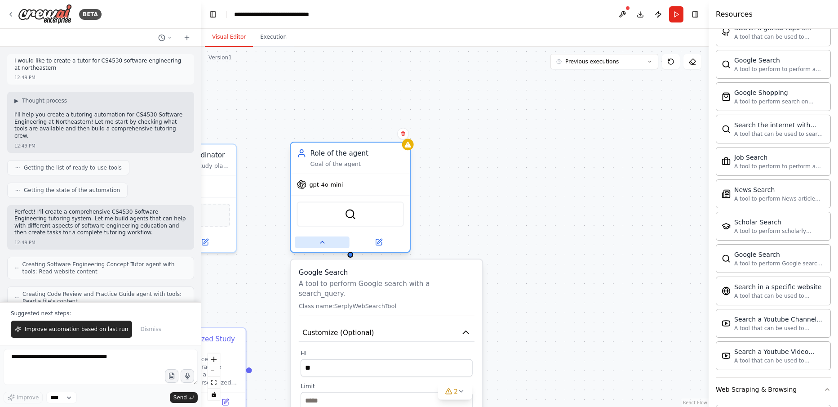
click at [322, 246] on button at bounding box center [322, 242] width 54 height 12
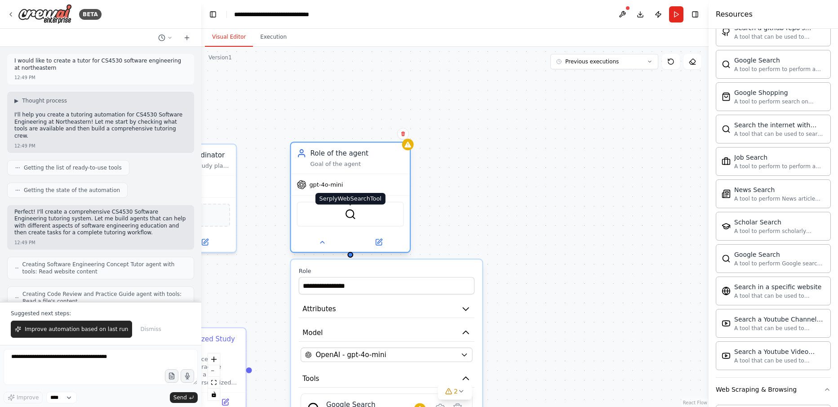
click at [355, 218] on img at bounding box center [351, 214] width 12 height 12
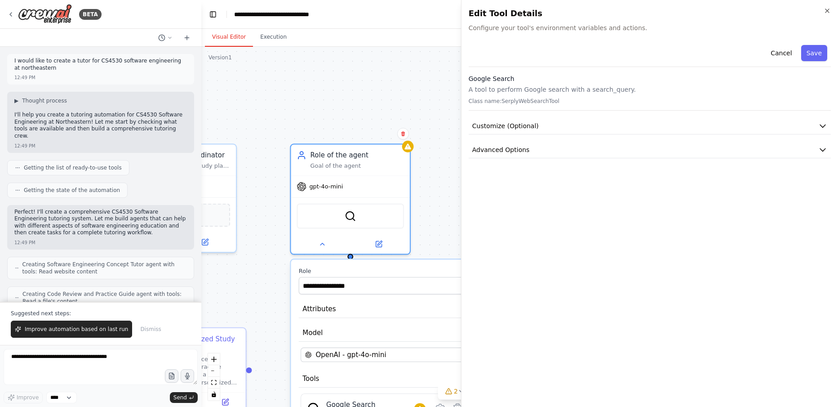
click at [353, 151] on body "BETA I would like to create a tutor for CS4530 software engineering at northeas…" at bounding box center [419, 203] width 838 height 407
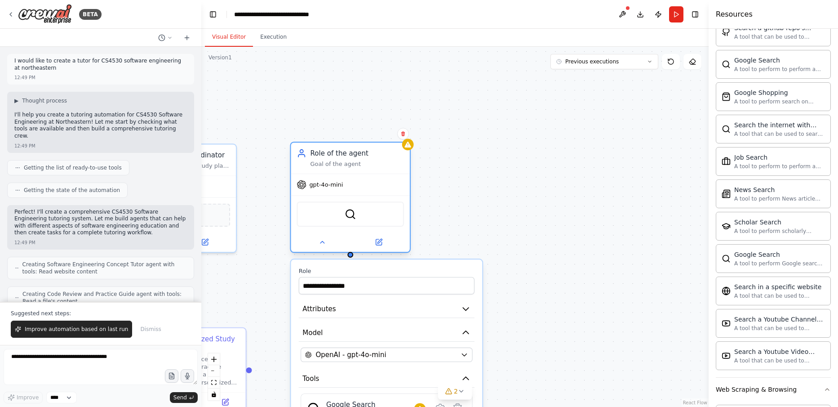
click at [346, 159] on div "Role of the agent Goal of the agent" at bounding box center [358, 157] width 94 height 19
click at [403, 146] on div at bounding box center [408, 145] width 12 height 12
click at [405, 146] on icon at bounding box center [408, 145] width 8 height 8
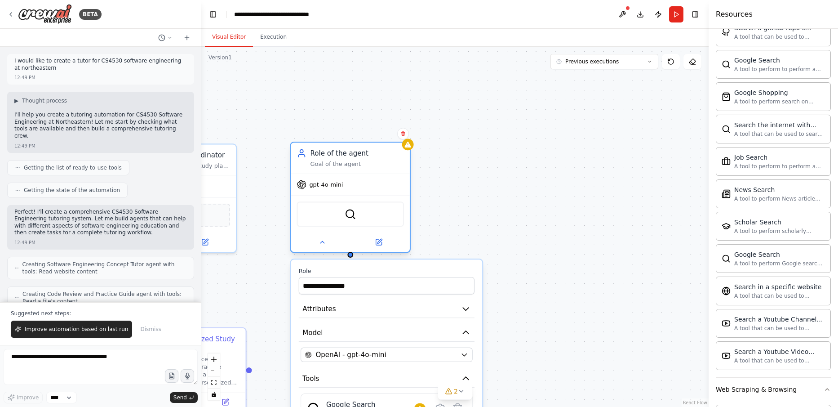
click at [303, 155] on icon at bounding box center [301, 155] width 6 height 2
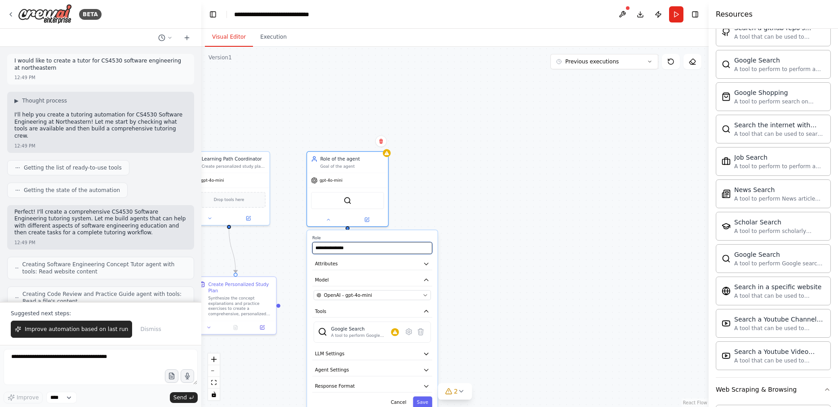
click at [359, 252] on input "**********" at bounding box center [372, 248] width 120 height 12
type input "**********"
click at [362, 266] on button "Attributes" at bounding box center [372, 264] width 120 height 12
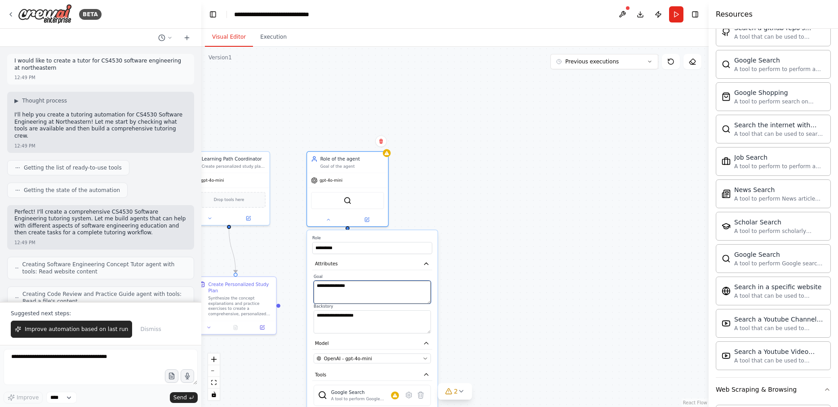
drag, startPoint x: 364, startPoint y: 285, endPoint x: 306, endPoint y: 284, distance: 58.4
click at [314, 284] on textarea "**********" at bounding box center [372, 291] width 117 height 23
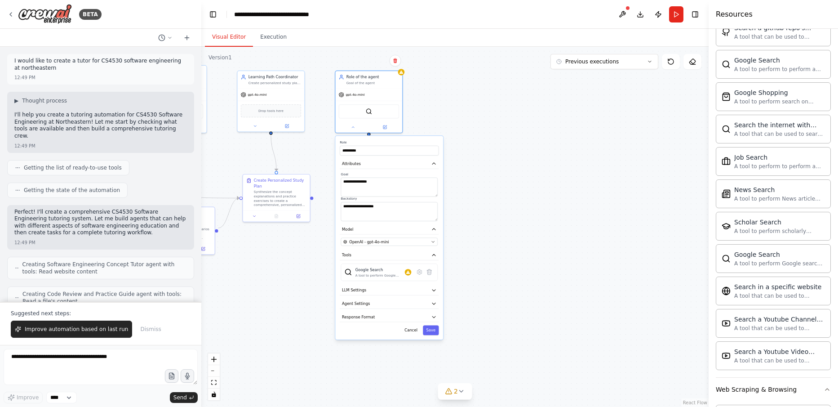
drag, startPoint x: 498, startPoint y: 322, endPoint x: 467, endPoint y: 209, distance: 116.9
click at [503, 204] on div ".deletable-edge-delete-btn { width: 20px; height: 20px; border: 0px solid #ffff…" at bounding box center [454, 227] width 507 height 360
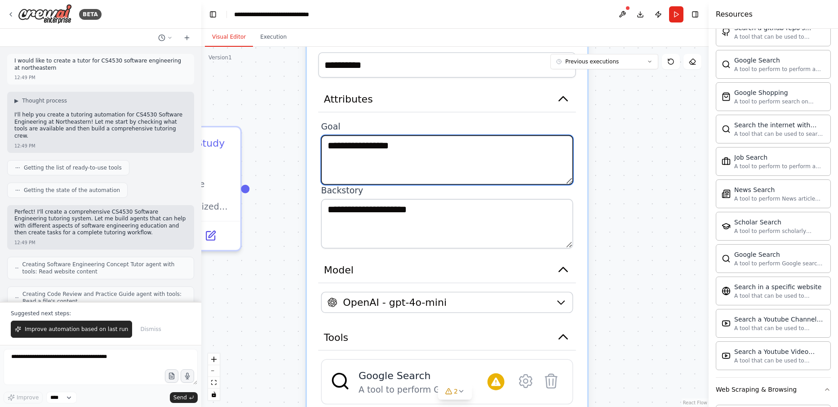
drag, startPoint x: 399, startPoint y: 144, endPoint x: 309, endPoint y: 145, distance: 89.9
click at [321, 145] on textarea "**********" at bounding box center [447, 159] width 252 height 49
type textarea "**********"
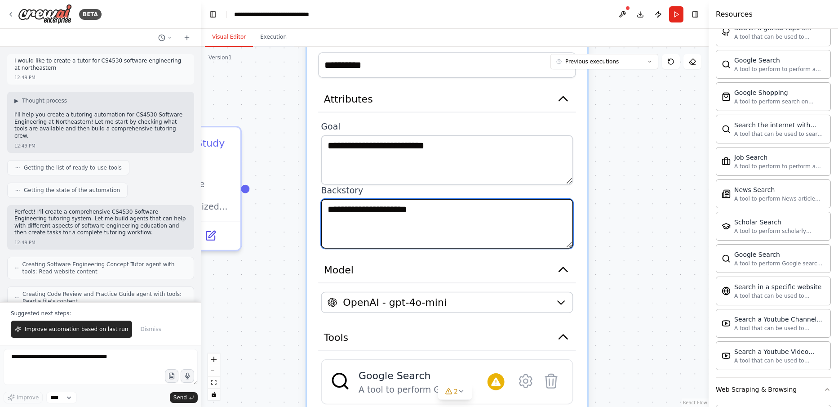
click at [409, 218] on textarea "**********" at bounding box center [447, 223] width 252 height 49
type textarea "**********"
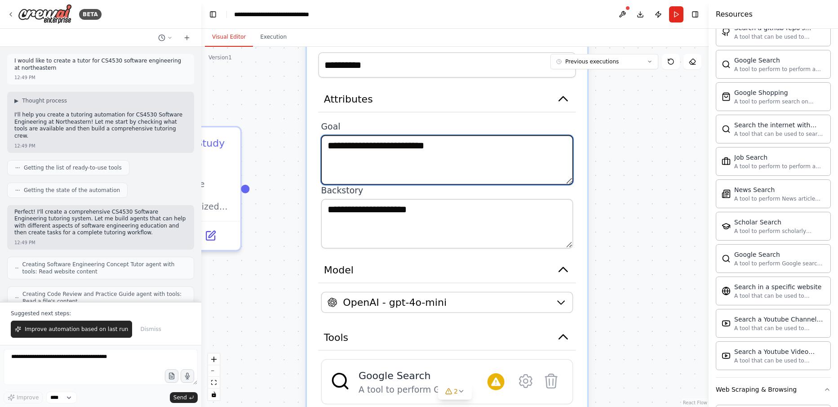
click at [465, 154] on textarea "**********" at bounding box center [447, 159] width 252 height 49
paste textarea "**********"
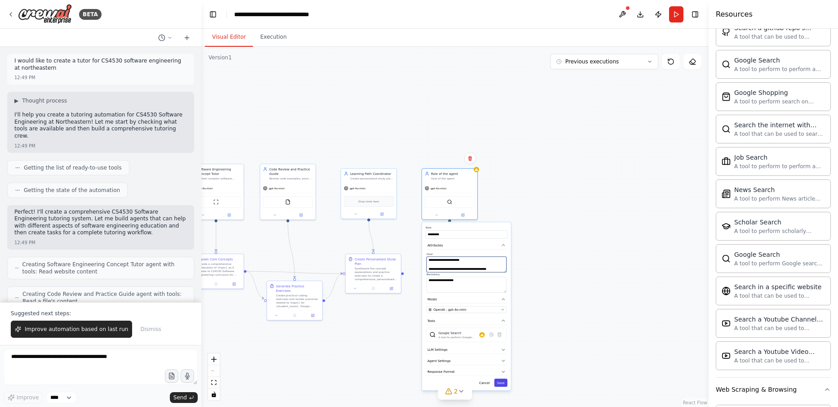
type textarea "**********"
click at [500, 383] on button "Save" at bounding box center [500, 382] width 13 height 8
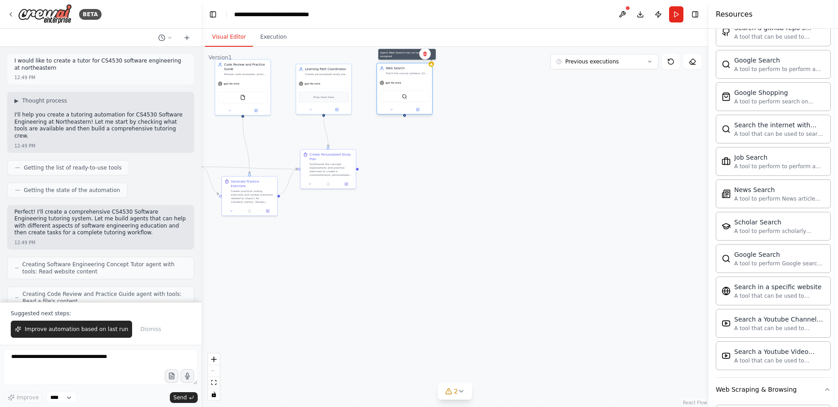
click at [431, 67] on div "Web Search Fetch the course syllabus. https://neu-se.github.io/CS4530-Fall-2025…" at bounding box center [404, 70] width 55 height 14
click at [431, 66] on div at bounding box center [431, 64] width 5 height 5
click at [419, 71] on div "Web Search Fetch the course syllabus. https://neu-se.github.io/CS4530-Fall-2025…" at bounding box center [408, 70] width 44 height 9
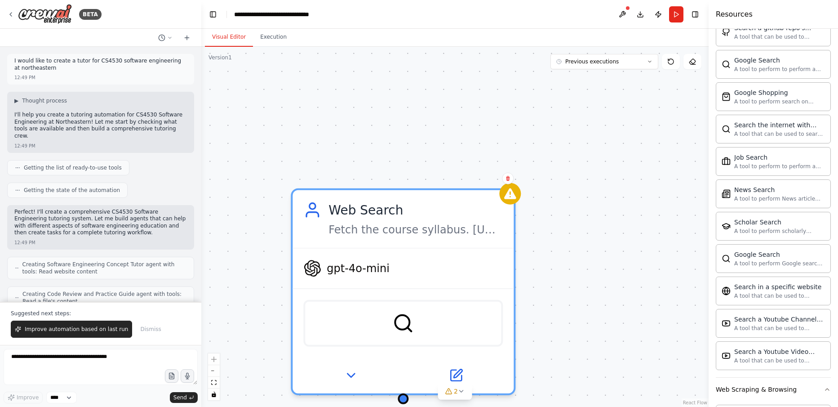
drag, startPoint x: 464, startPoint y: 109, endPoint x: 531, endPoint y: 240, distance: 146.7
click at [531, 244] on div ".deletable-edge-delete-btn { width: 20px; height: 20px; border: 0px solid #ffff…" at bounding box center [454, 227] width 507 height 360
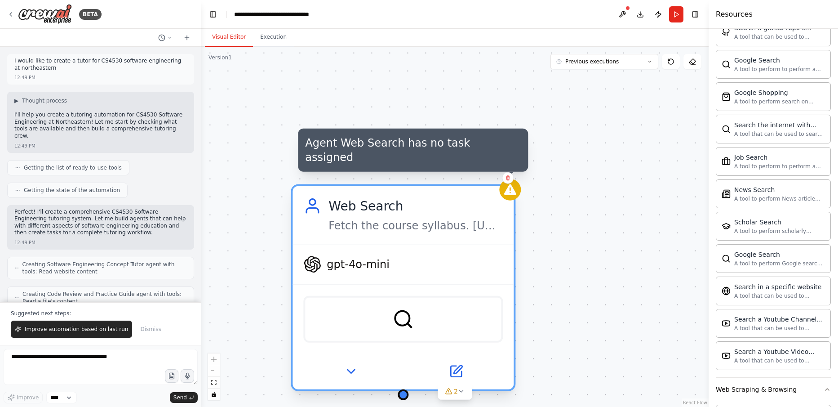
click at [507, 189] on icon at bounding box center [510, 189] width 12 height 11
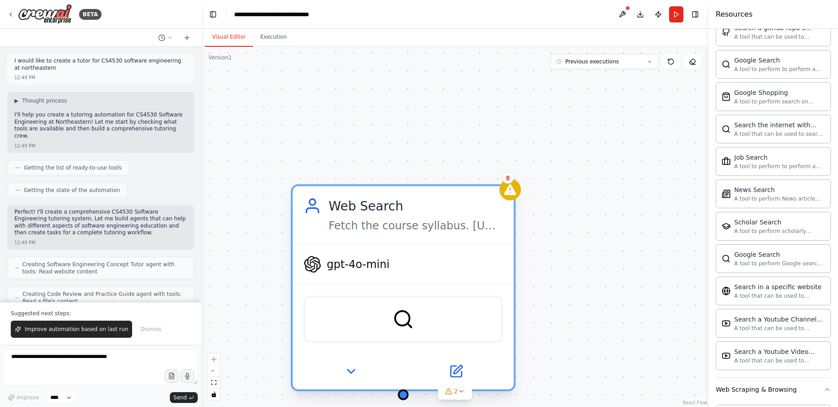
click at [402, 226] on div "Fetch the course syllabus. https://neu-se.github.io/CS4530-Fall-2025/policies/" at bounding box center [416, 225] width 174 height 14
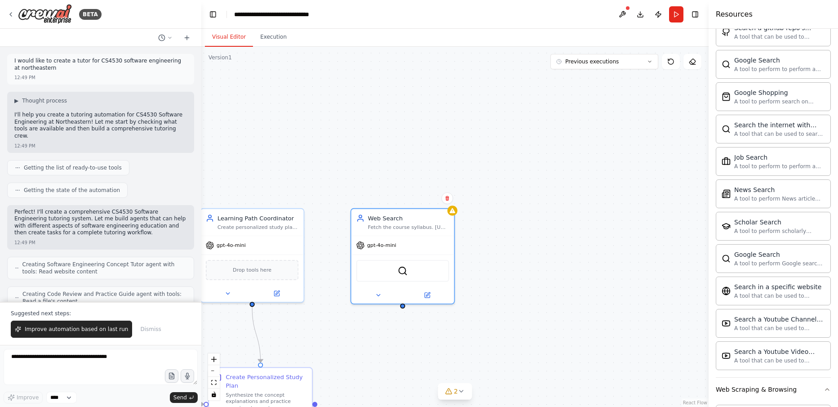
click at [406, 306] on div ".deletable-edge-delete-btn { width: 20px; height: 20px; border: 0px solid #ffff…" at bounding box center [454, 227] width 507 height 360
click at [380, 296] on icon at bounding box center [378, 293] width 7 height 7
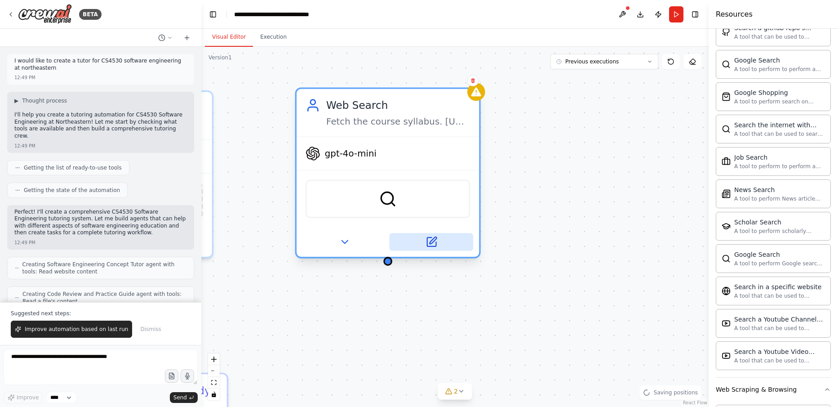
click at [432, 238] on icon at bounding box center [432, 242] width 12 height 12
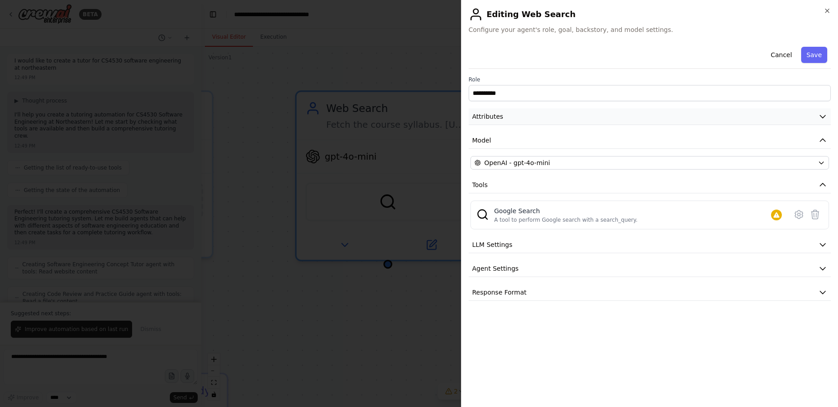
click at [509, 122] on button "Attributes" at bounding box center [650, 116] width 362 height 17
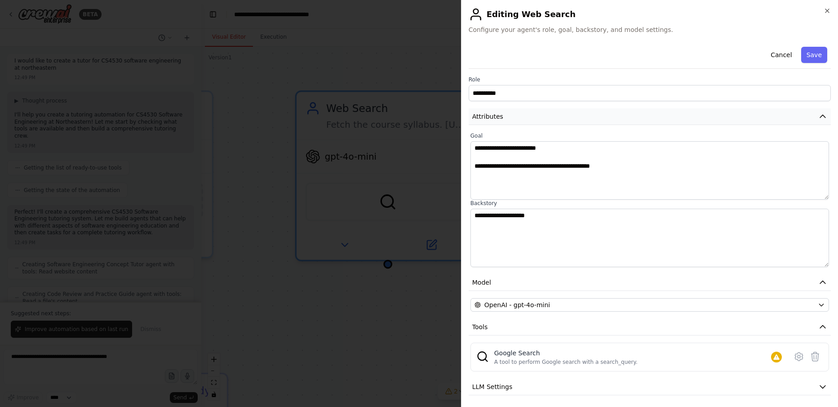
click at [508, 120] on button "Attributes" at bounding box center [650, 116] width 362 height 17
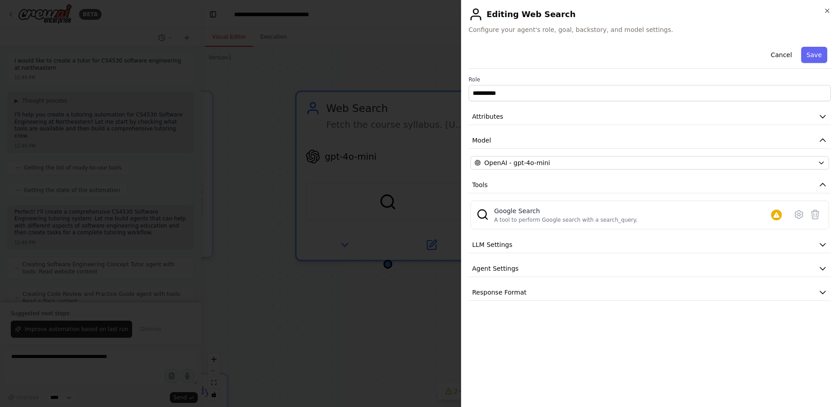
click at [495, 151] on div "**********" at bounding box center [650, 172] width 362 height 258
click at [495, 146] on button "Model" at bounding box center [650, 140] width 362 height 17
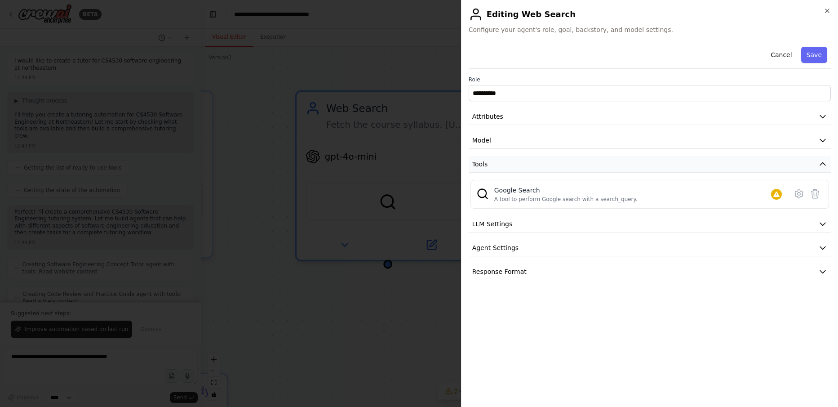
click at [498, 163] on button "Tools" at bounding box center [650, 164] width 362 height 17
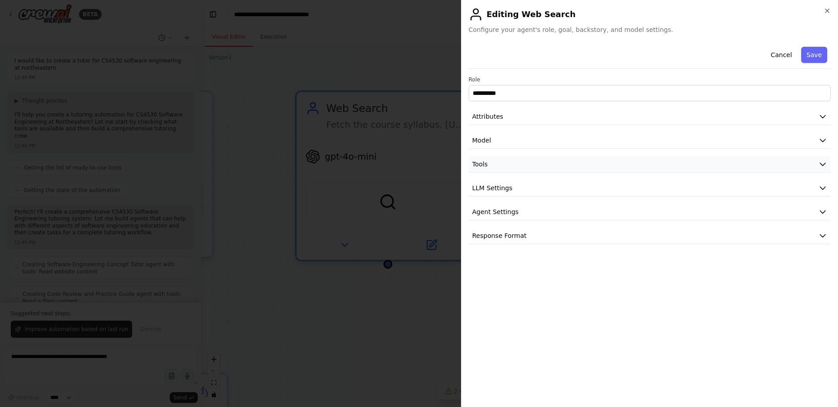
click at [498, 163] on button "Tools" at bounding box center [650, 164] width 362 height 17
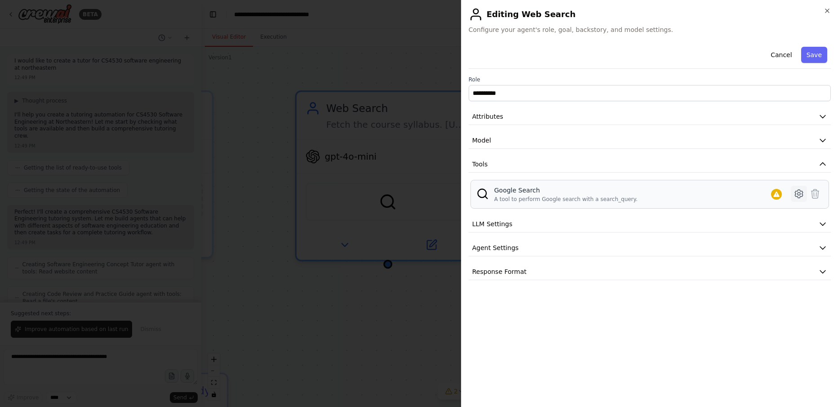
click at [797, 195] on icon at bounding box center [799, 193] width 11 height 11
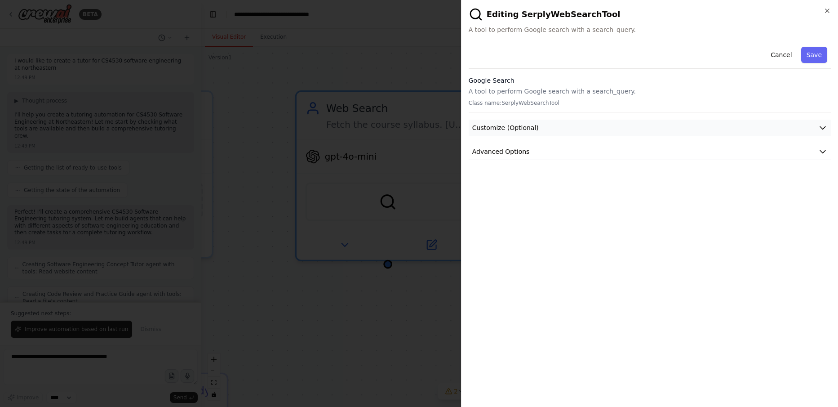
click at [544, 132] on button "Customize (Optional)" at bounding box center [650, 128] width 362 height 17
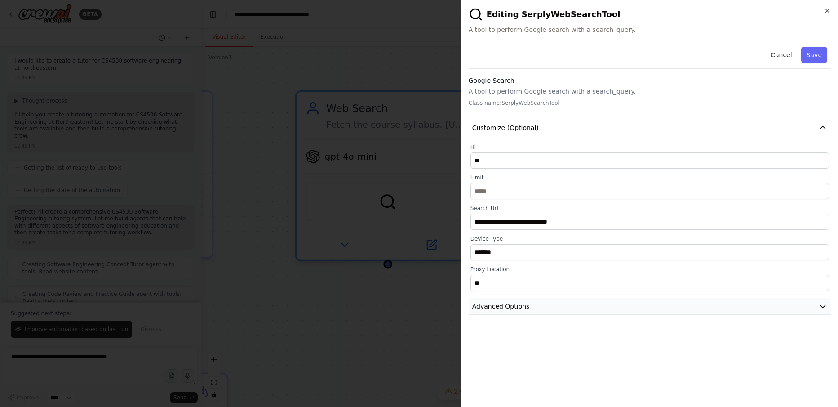
click at [499, 305] on span "Advanced Options" at bounding box center [501, 306] width 58 height 9
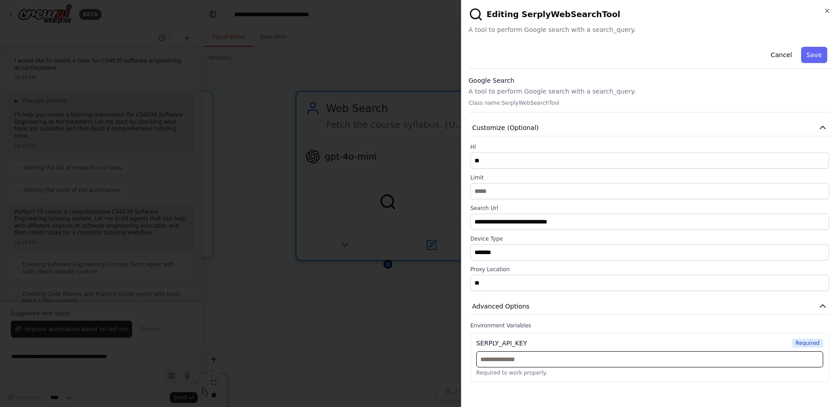
click at [588, 364] on input "text" at bounding box center [649, 359] width 347 height 16
click at [587, 362] on input "text" at bounding box center [649, 359] width 347 height 16
click at [547, 291] on div "**********" at bounding box center [650, 212] width 362 height 339
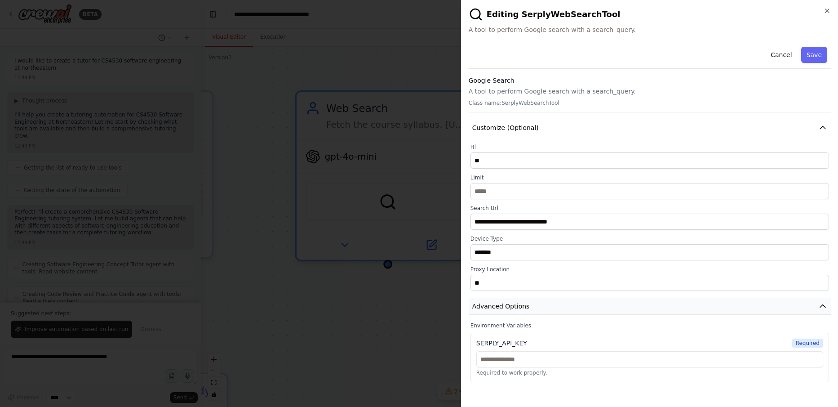
click at [543, 308] on button "Advanced Options" at bounding box center [650, 306] width 362 height 17
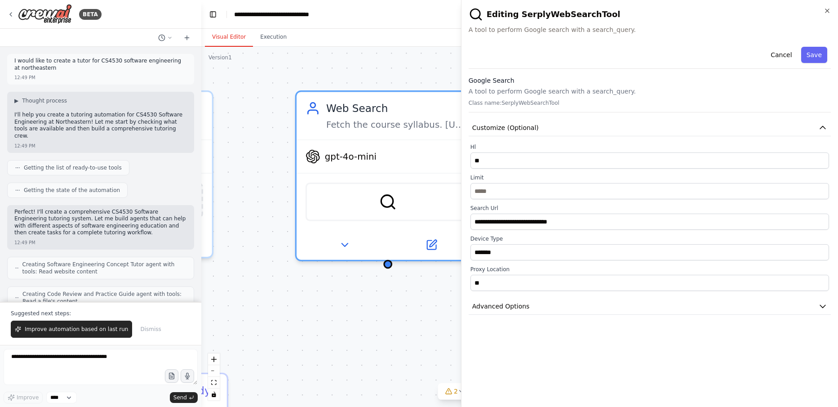
click at [386, 303] on body "BETA I would like to create a tutor for CS4530 software engineering at northeas…" at bounding box center [419, 203] width 838 height 407
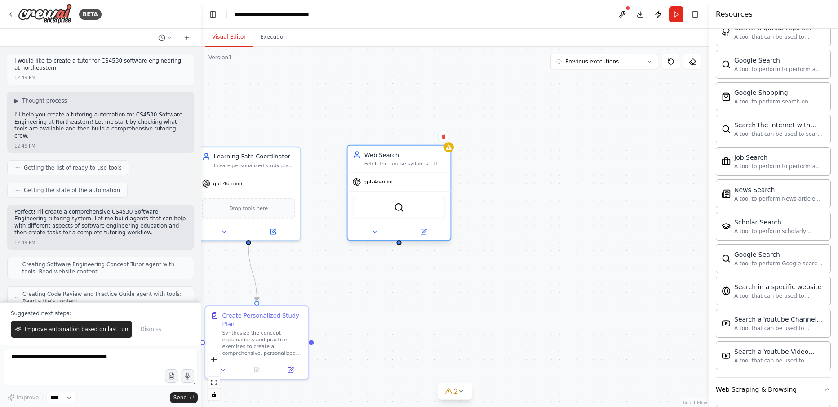
click at [408, 209] on div "SerplyWebSearchTool" at bounding box center [399, 207] width 93 height 22
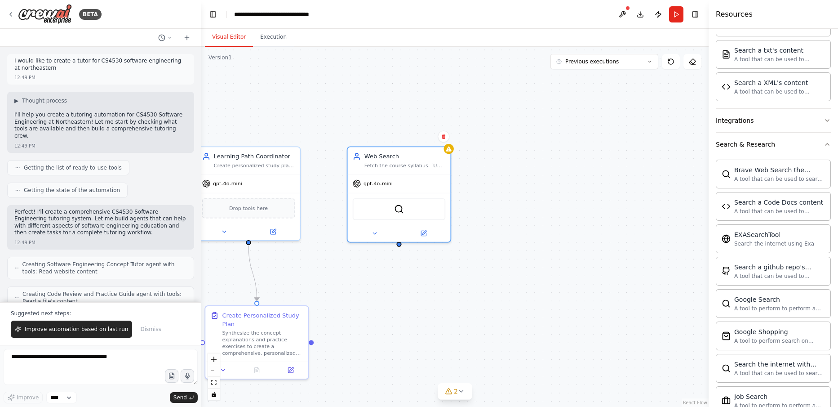
scroll to position [615, 0]
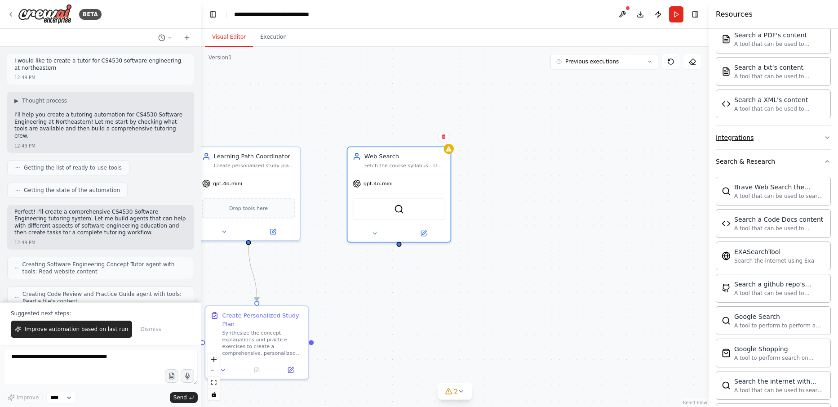
click at [774, 130] on button "Integrations" at bounding box center [773, 137] width 115 height 23
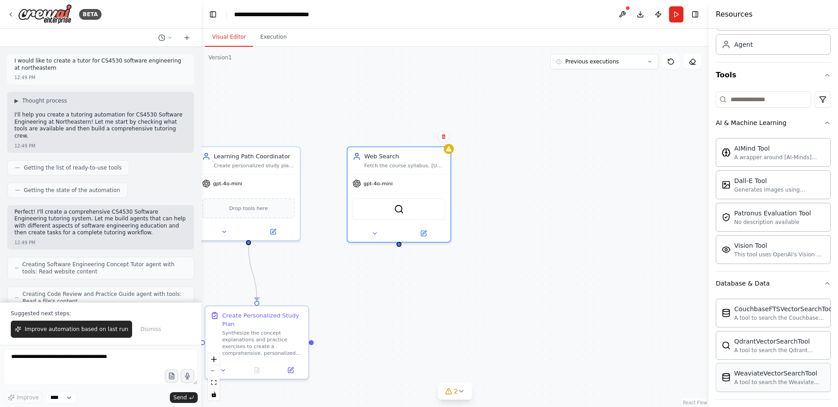
scroll to position [0, 0]
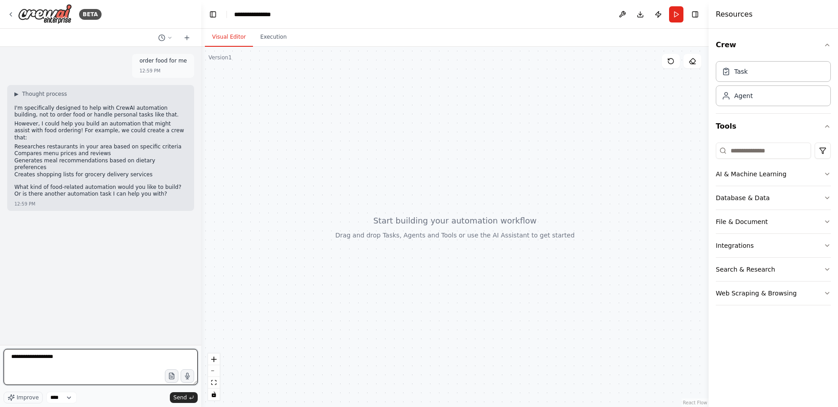
type textarea "**********"
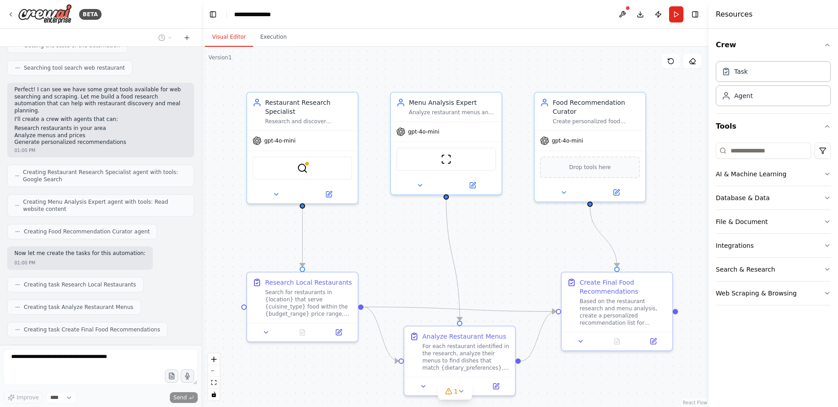
scroll to position [317, 0]
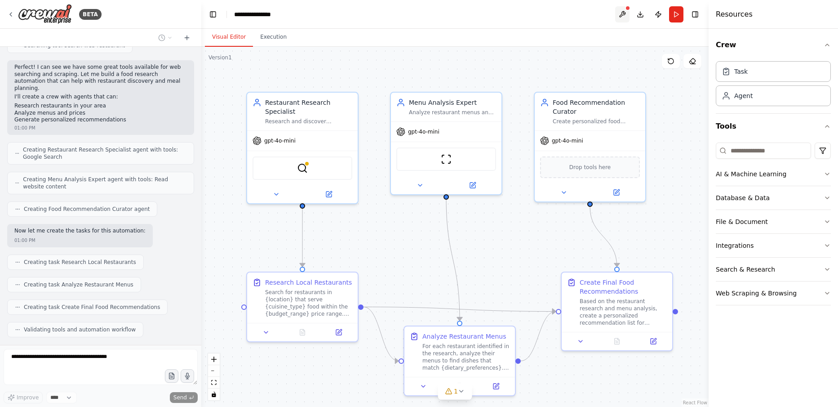
click at [624, 16] on button at bounding box center [622, 14] width 14 height 16
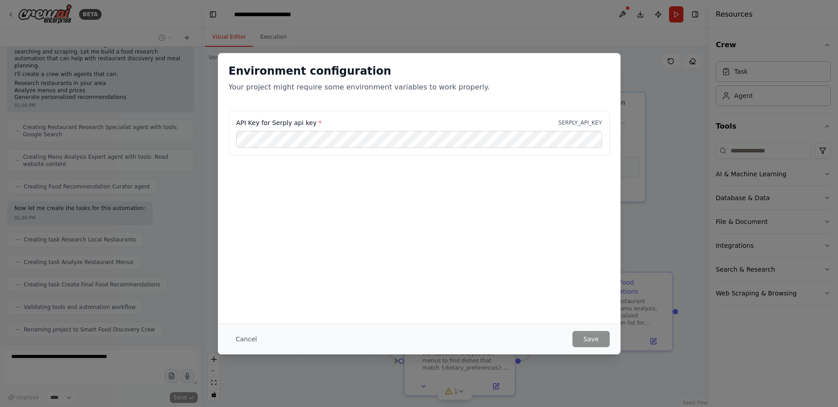
click at [590, 11] on div "Environment configuration Your project might require some environment variables…" at bounding box center [419, 203] width 838 height 407
click at [237, 342] on button "Cancel" at bounding box center [247, 339] width 36 height 16
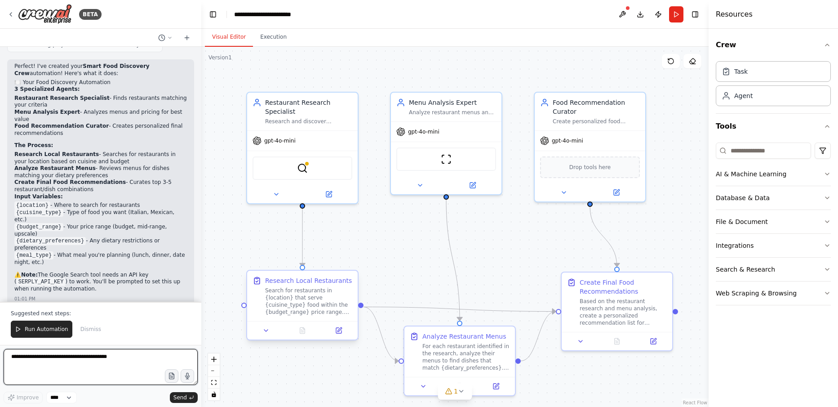
scroll to position [631, 0]
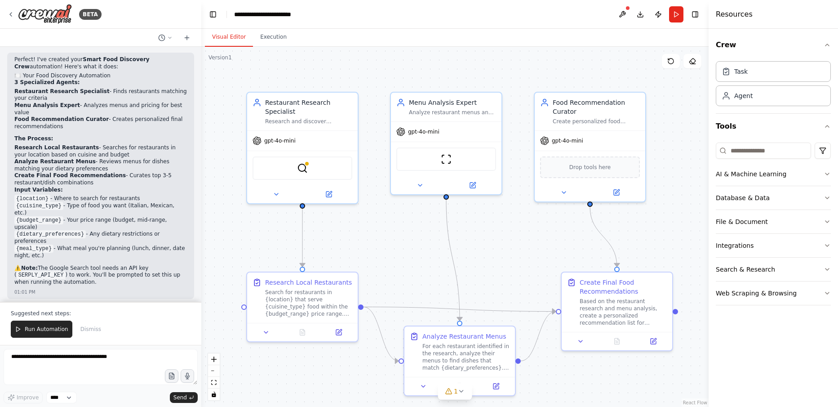
click at [537, 13] on header "**********" at bounding box center [454, 14] width 507 height 29
